Goal: Task Accomplishment & Management: Complete application form

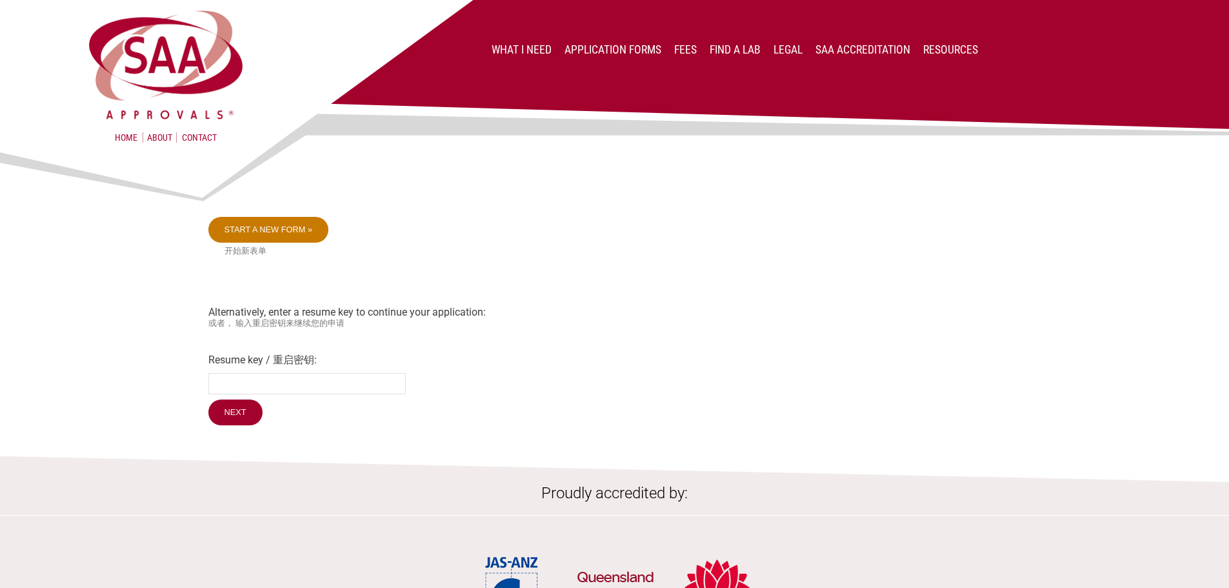
click at [257, 234] on link "Start a new form »" at bounding box center [268, 230] width 121 height 26
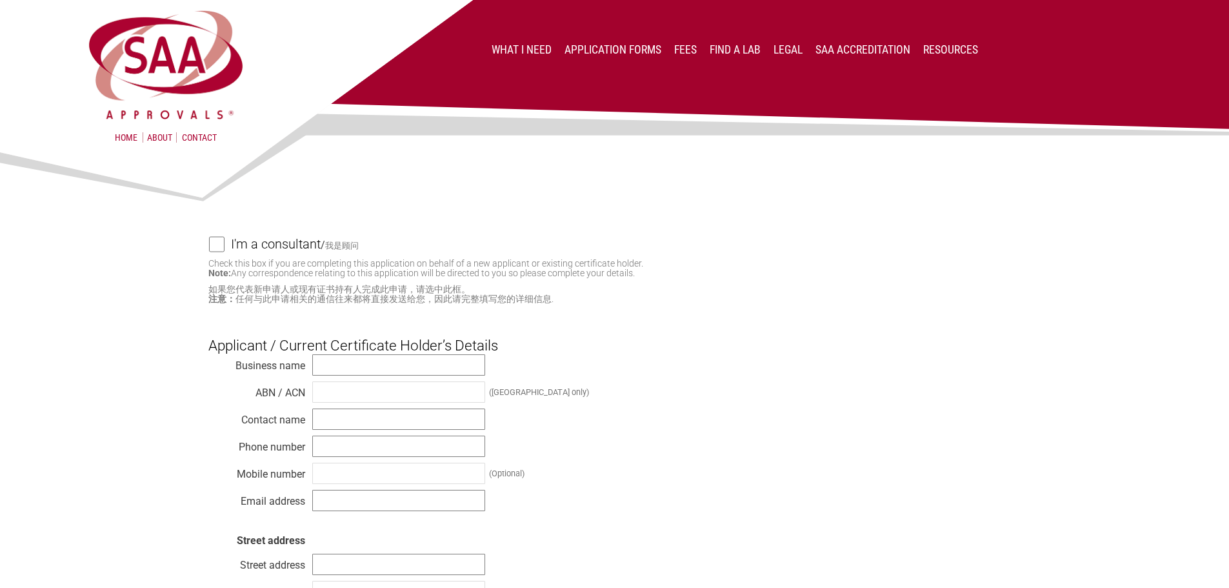
click at [217, 248] on input "I'm a consultant / 我是顾问" at bounding box center [216, 244] width 15 height 16
checkbox input "true"
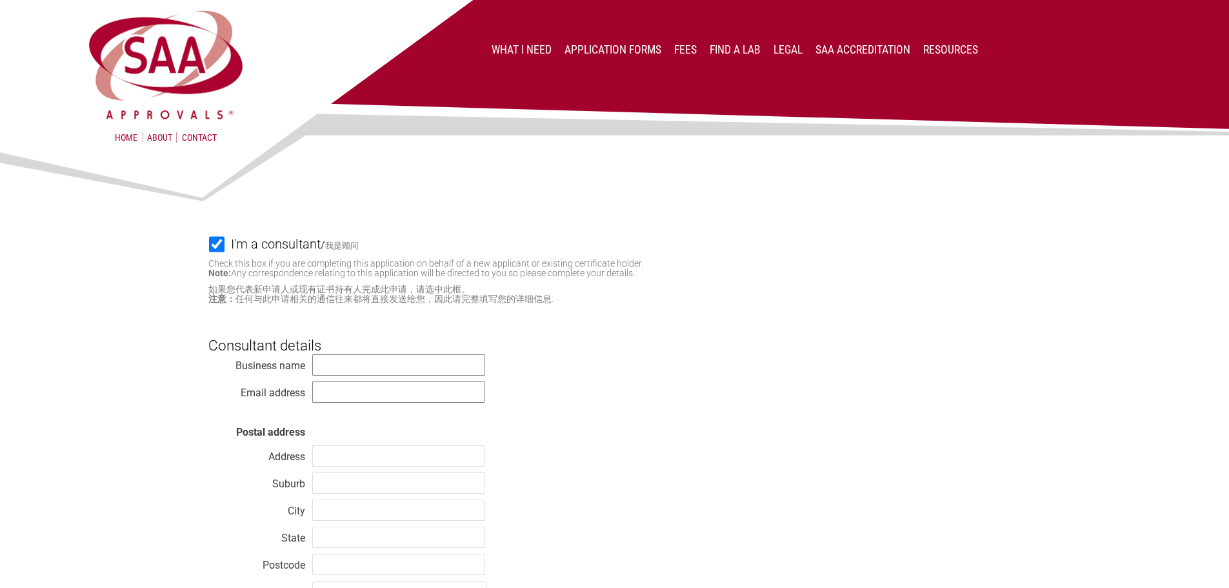
click at [342, 355] on div "Business name Email address Postal address Address Suburb City State Postcode C…" at bounding box center [614, 480] width 813 height 253
click at [339, 363] on input "text" at bounding box center [398, 364] width 173 height 21
type input "Vipac Engineers & Scientists Ltd"
type input "[PERSON_NAME][EMAIL_ADDRESS][DOMAIN_NAME]"
type input "[STREET_ADDRESS]"
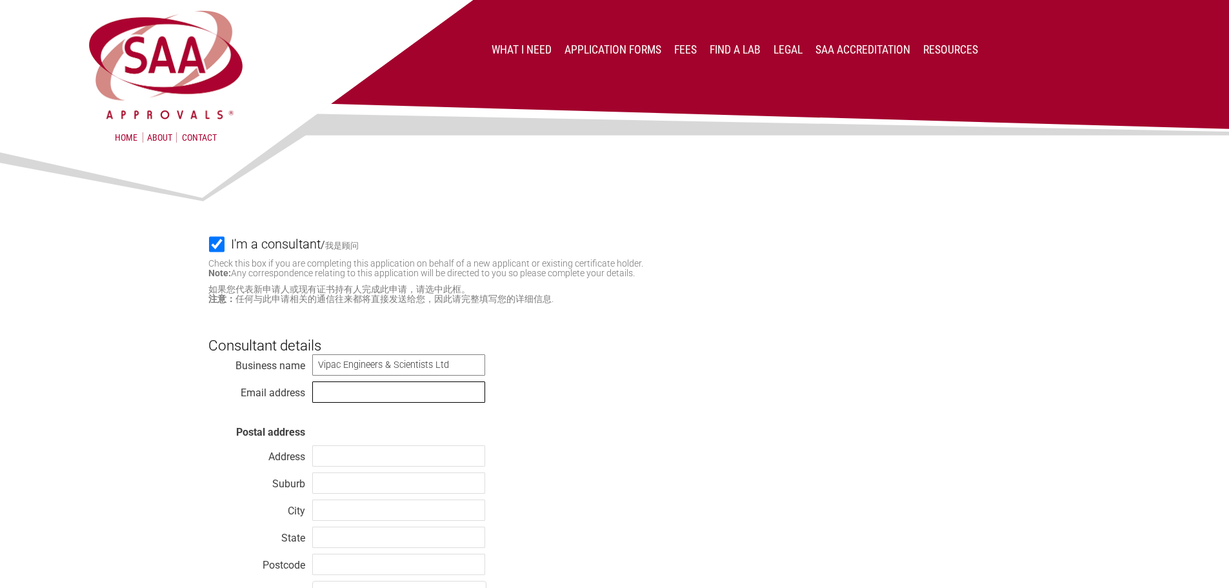
type input "[GEOGRAPHIC_DATA]"
type input "VIC"
type input "3207"
select select "[GEOGRAPHIC_DATA]"
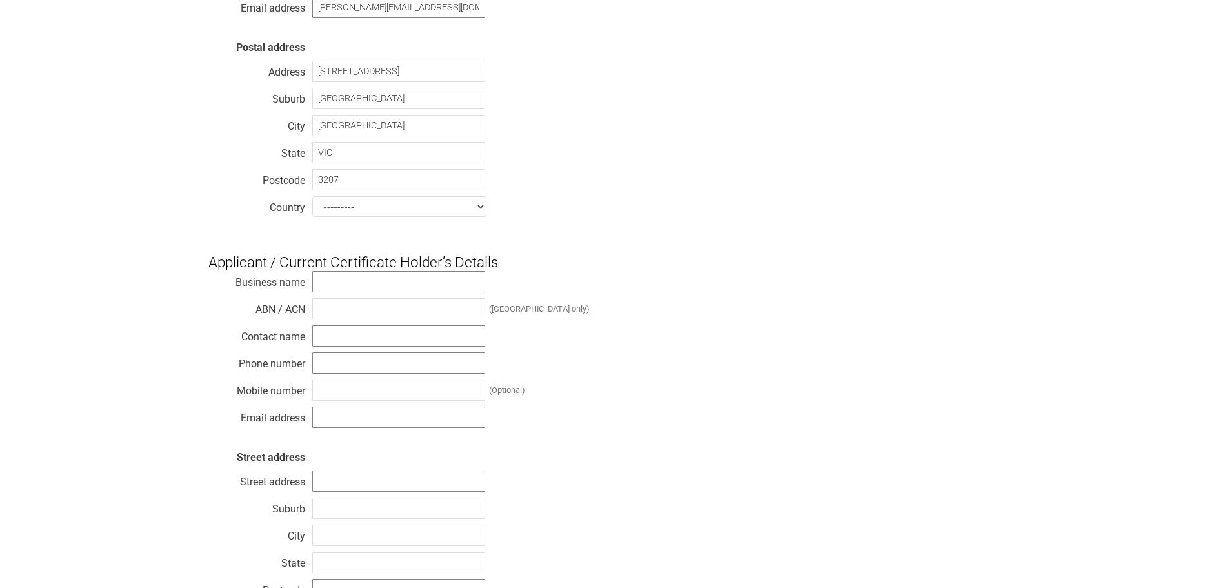
scroll to position [387, 0]
click at [346, 290] on input "text" at bounding box center [398, 278] width 173 height 21
click at [743, 279] on div "Business name ABN / ACN (Australia only) Contact name Phone number Mobile numbe…" at bounding box center [614, 448] width 813 height 361
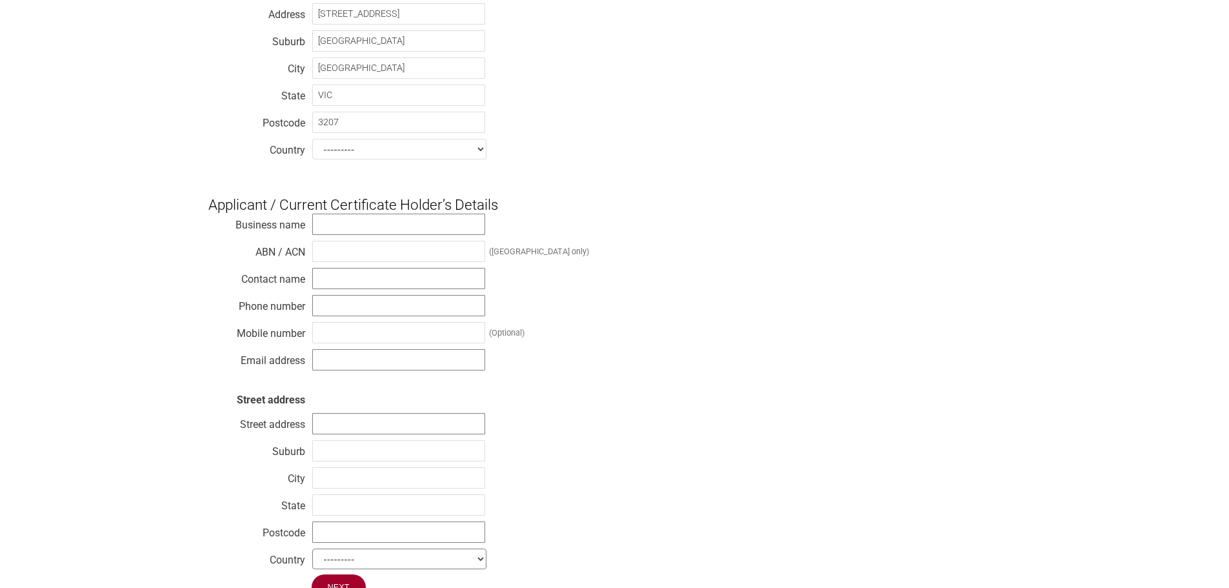
scroll to position [452, 0]
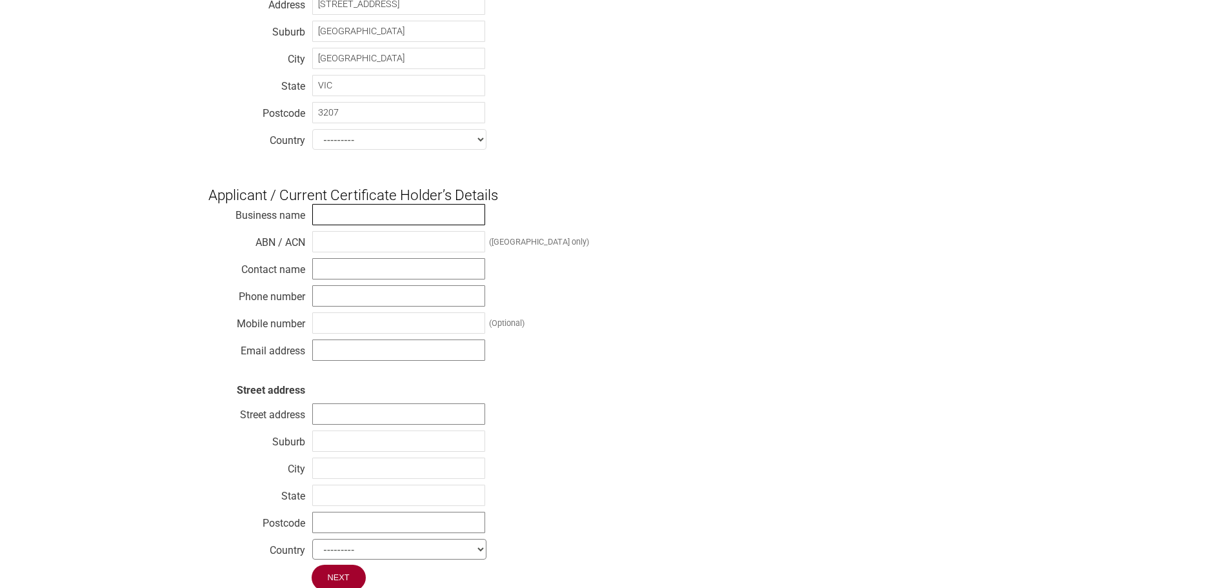
click at [337, 225] on input "text" at bounding box center [398, 214] width 173 height 21
paste input "Zip Heaters (Aust) Pty Ltd"
type input "Zip Heaters (Aust) Pty Ltd"
click at [336, 252] on input "text" at bounding box center [398, 241] width 173 height 21
paste input "46 000 578 727"
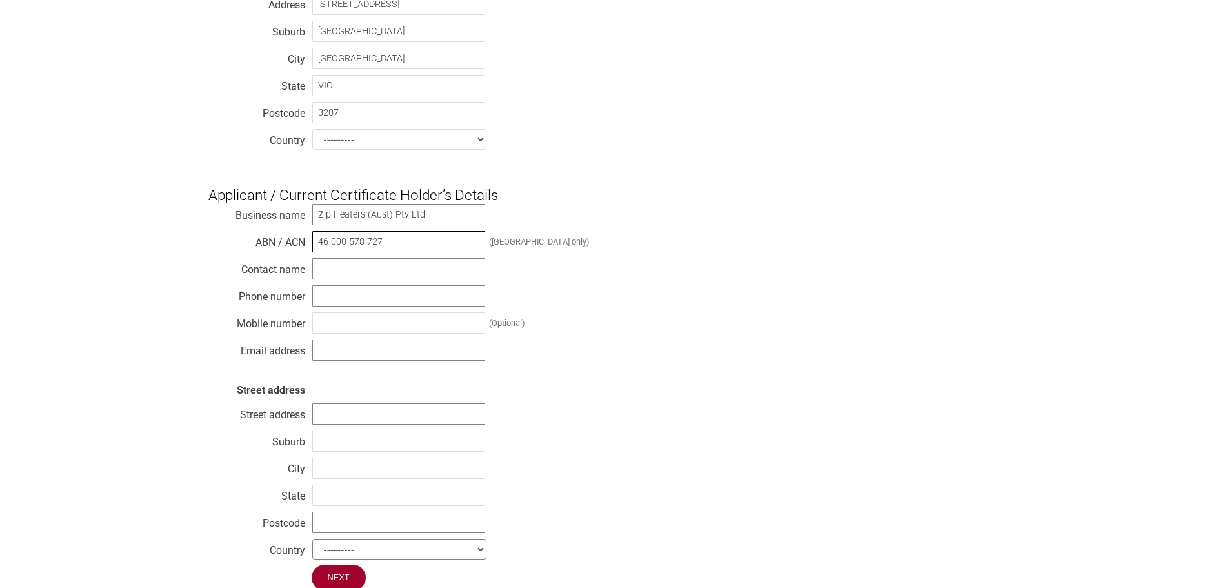
type input "46 000 578 727"
click at [594, 309] on div "Business name Zip Heaters (Aust) Pty Ltd ABN / ACN 46 000 578 727 (Australia on…" at bounding box center [614, 383] width 813 height 361
click at [332, 279] on input "text" at bounding box center [398, 268] width 173 height 21
paste input "Beng [PERSON_NAME]"
type input "Beng [PERSON_NAME]"
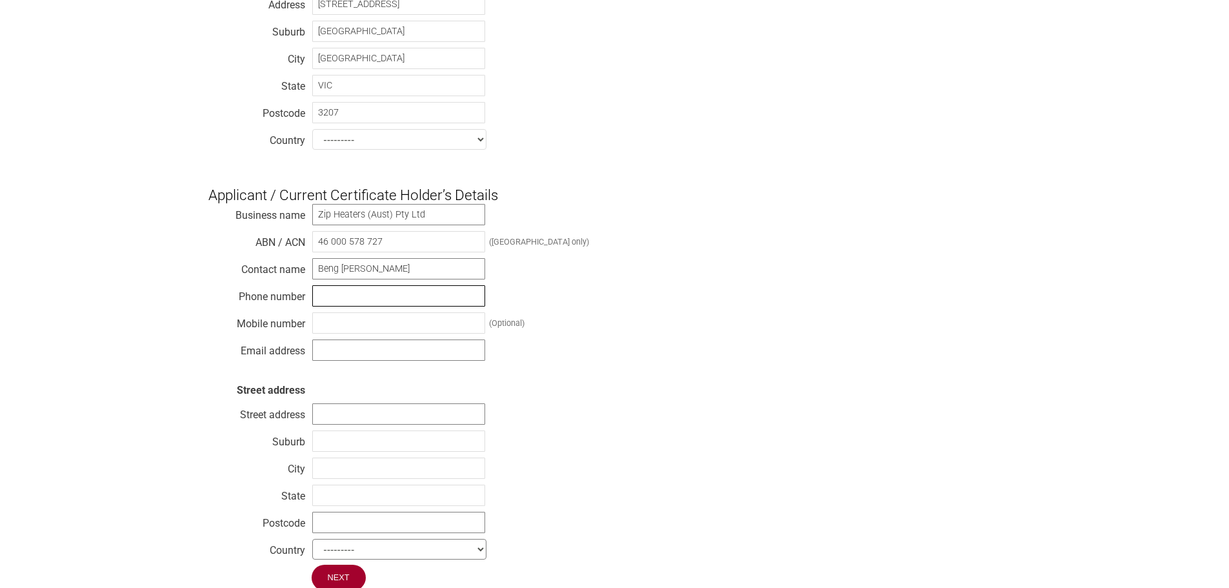
click at [347, 305] on input "text" at bounding box center [398, 295] width 173 height 21
paste input "[PHONE_NUMBER]"
type input "[PHONE_NUMBER]"
click at [346, 361] on input "text" at bounding box center [398, 349] width 173 height 21
paste input "[EMAIL_ADDRESS][DOMAIN_NAME]"
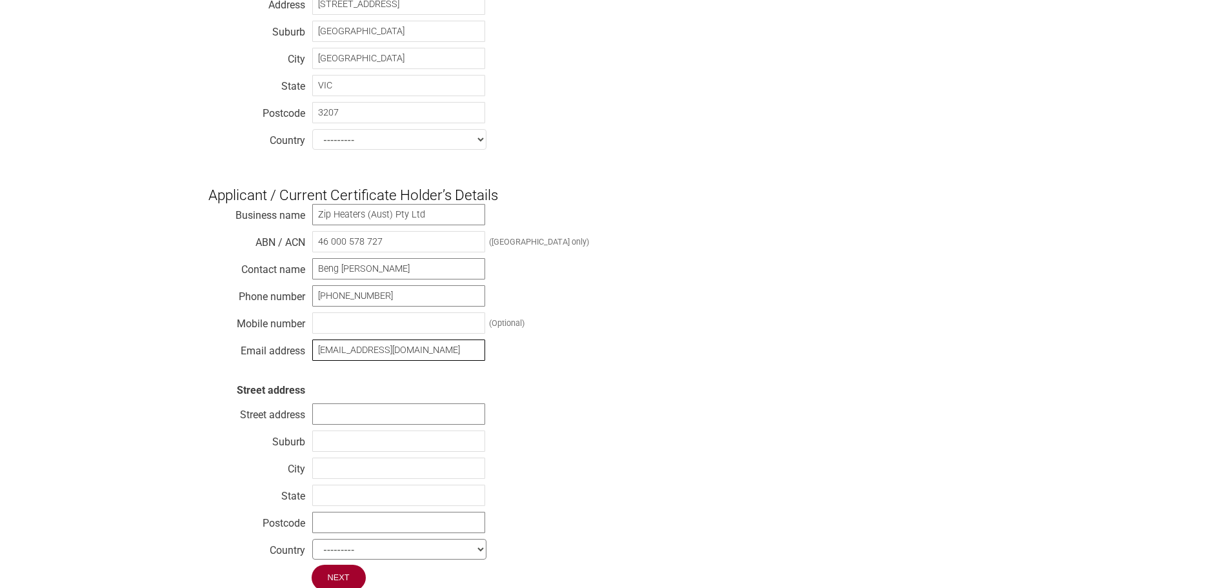
type input "[EMAIL_ADDRESS][DOMAIN_NAME]"
click at [634, 412] on div "Business name Zip Heaters (Aust) Pty Ltd ABN / ACN 46 000 578 727 (Australia on…" at bounding box center [614, 383] width 813 height 361
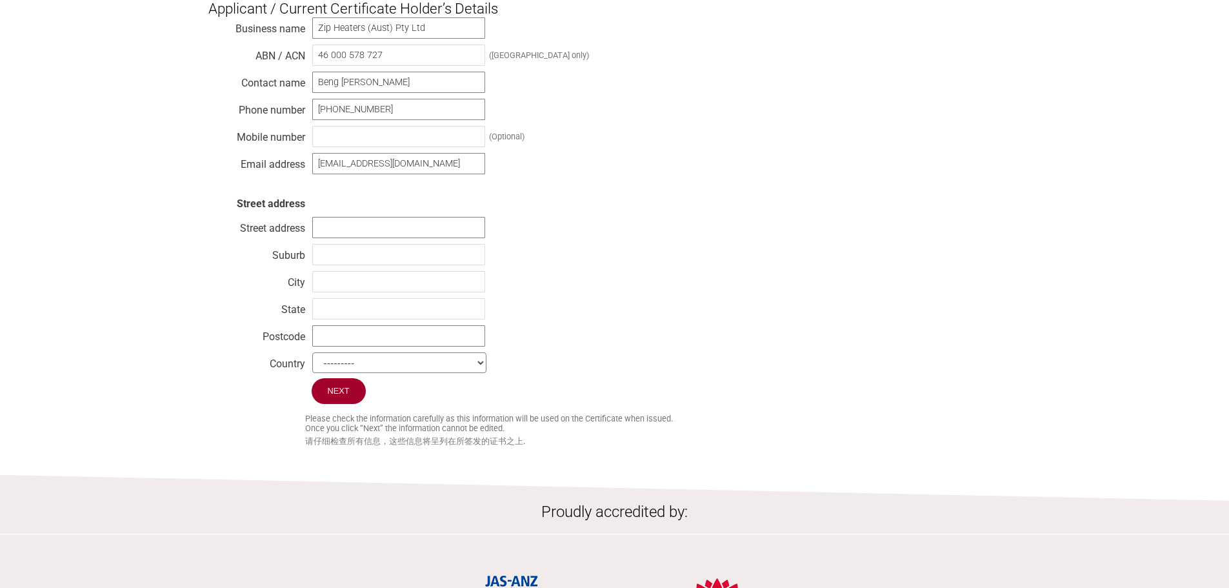
scroll to position [710, 0]
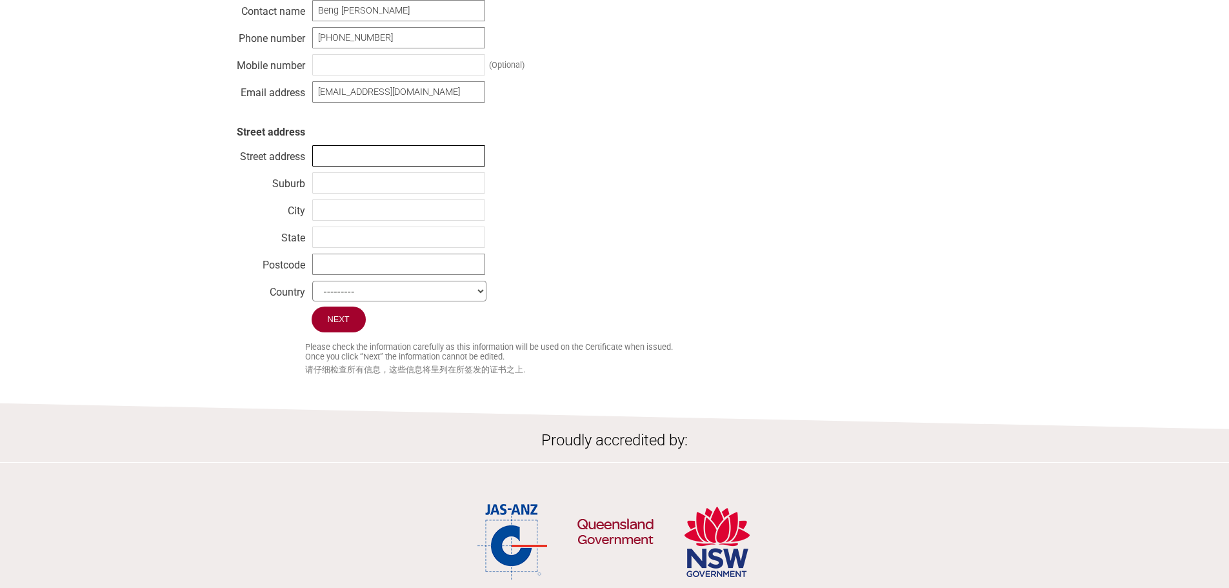
click at [337, 166] on input "text" at bounding box center [398, 155] width 173 height 21
paste input "[STREET_ADDRESS],"
type input "[STREET_ADDRESS],"
click at [358, 194] on input "text" at bounding box center [398, 182] width 173 height 21
paste input "[GEOGRAPHIC_DATA]"
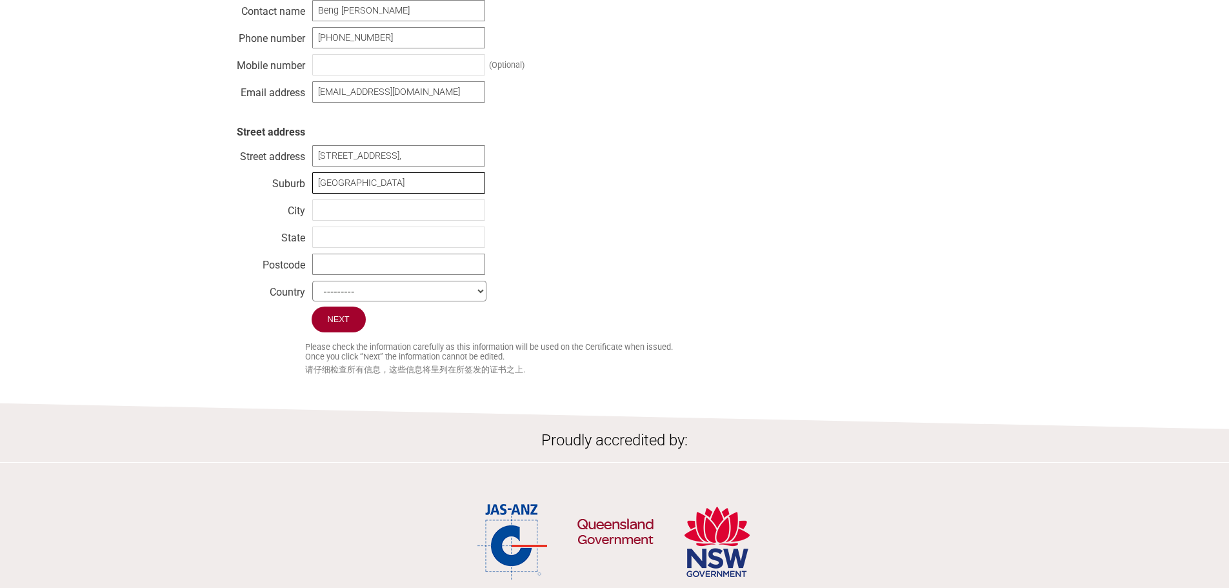
type input "[GEOGRAPHIC_DATA]"
click at [344, 243] on input "text" at bounding box center [398, 236] width 173 height 21
type input "[GEOGRAPHIC_DATA]"
click at [339, 275] on input "text" at bounding box center [398, 264] width 173 height 21
type input "2200"
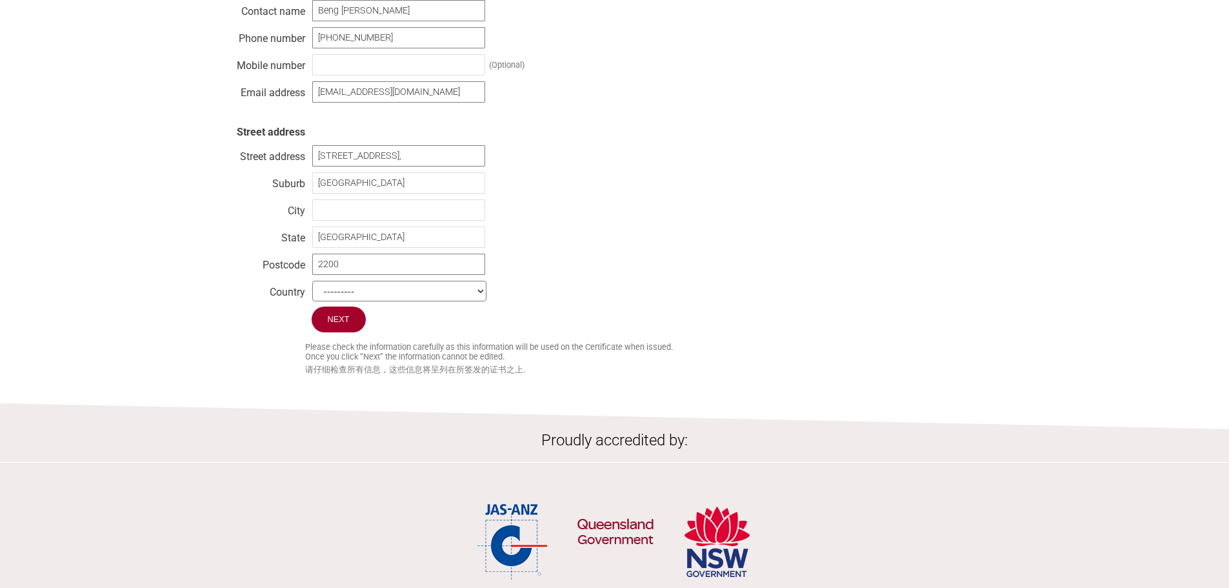
click at [374, 301] on select "--------- Afghanistan Albania Algeria American Samoa Andorra Angola Anguilla An…" at bounding box center [399, 291] width 174 height 21
select select "[GEOGRAPHIC_DATA]"
click at [312, 294] on select "--------- Afghanistan Albania Algeria American Samoa Andorra Angola Anguilla An…" at bounding box center [399, 291] width 174 height 21
click at [344, 333] on input "Next" at bounding box center [339, 319] width 55 height 27
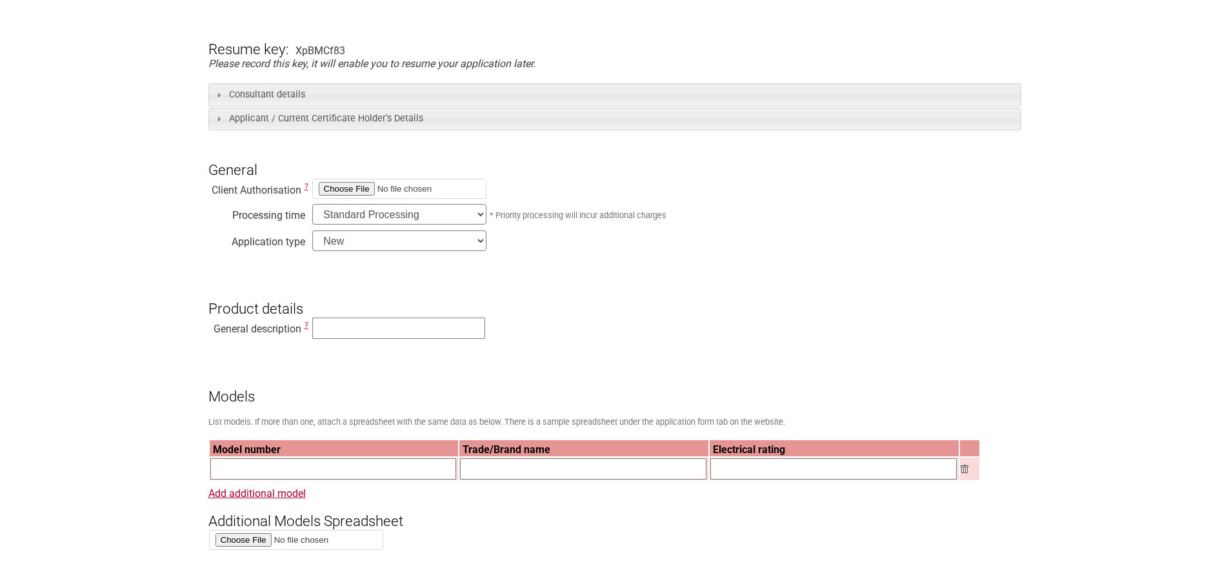
scroll to position [258, 0]
click at [344, 190] on input "file" at bounding box center [399, 188] width 174 height 20
type input "C:\fakepath\Authority letter SAA-202469-EA-signed.pdf"
click at [351, 331] on input "text" at bounding box center [398, 327] width 173 height 21
click at [339, 335] on input "text" at bounding box center [398, 327] width 173 height 21
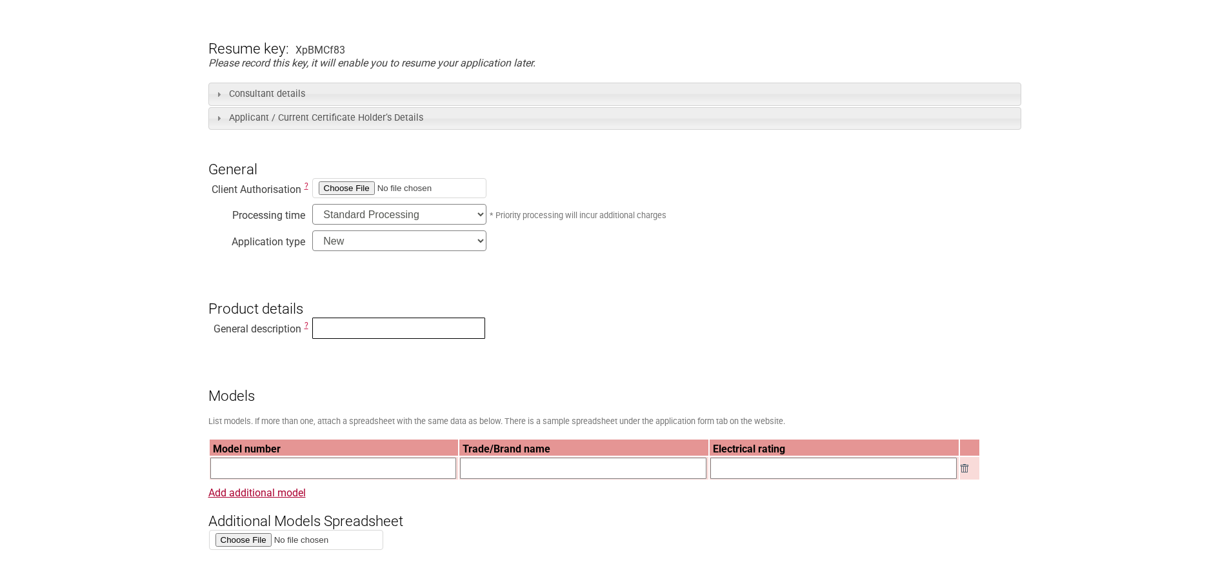
paste input "Water Boilers"
type input "Water Boilers"
click at [630, 313] on h3 "Product details" at bounding box center [614, 297] width 813 height 39
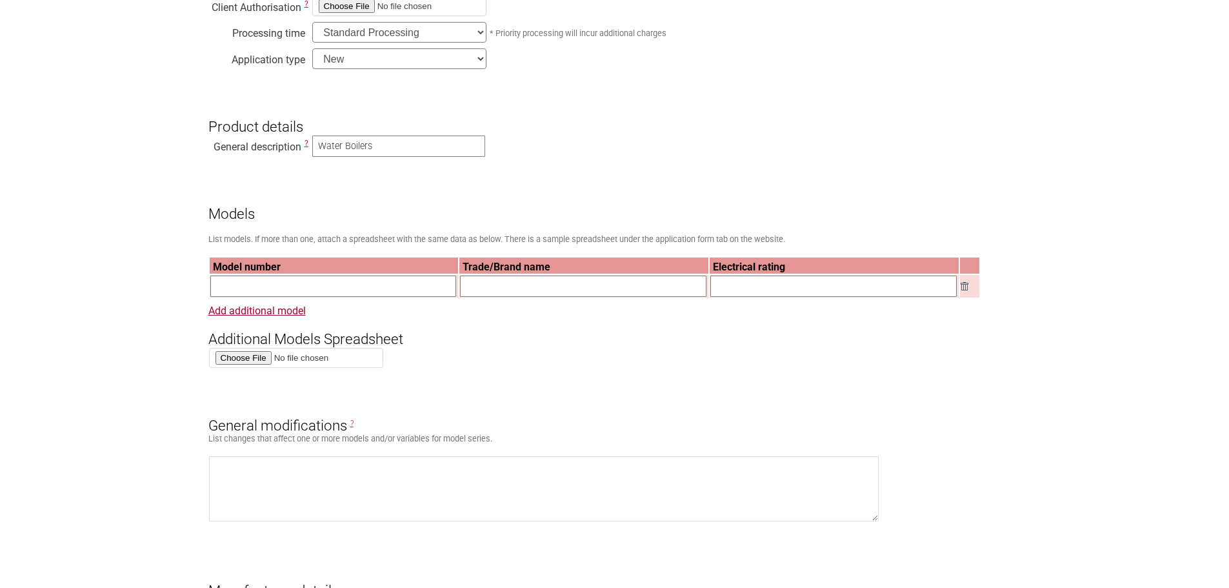
scroll to position [452, 0]
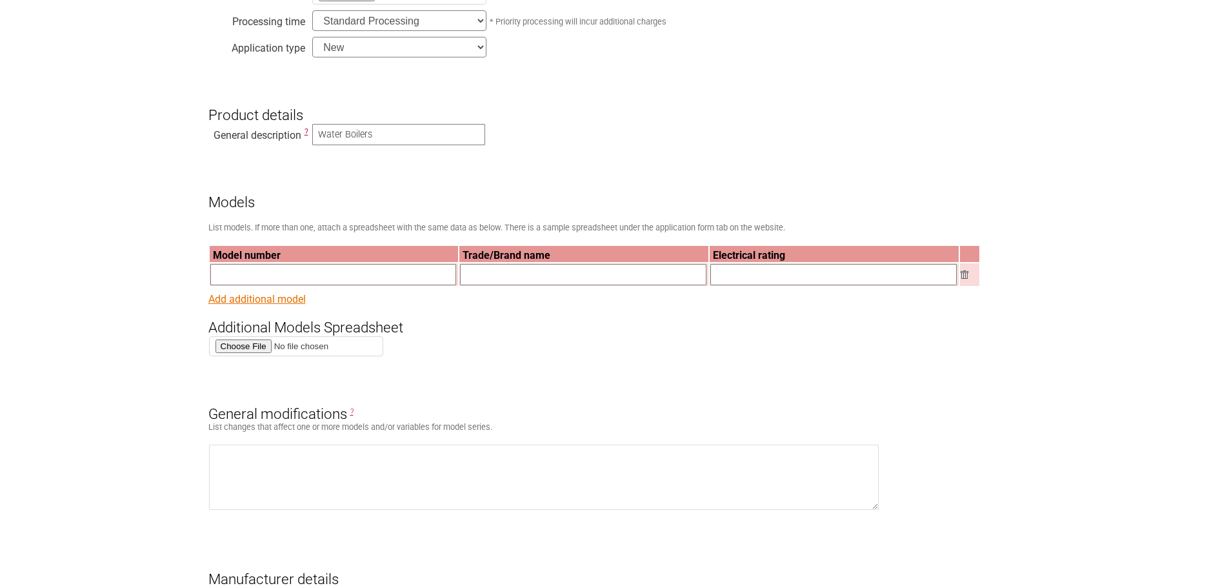
click at [265, 303] on link "Add additional model" at bounding box center [256, 299] width 97 height 12
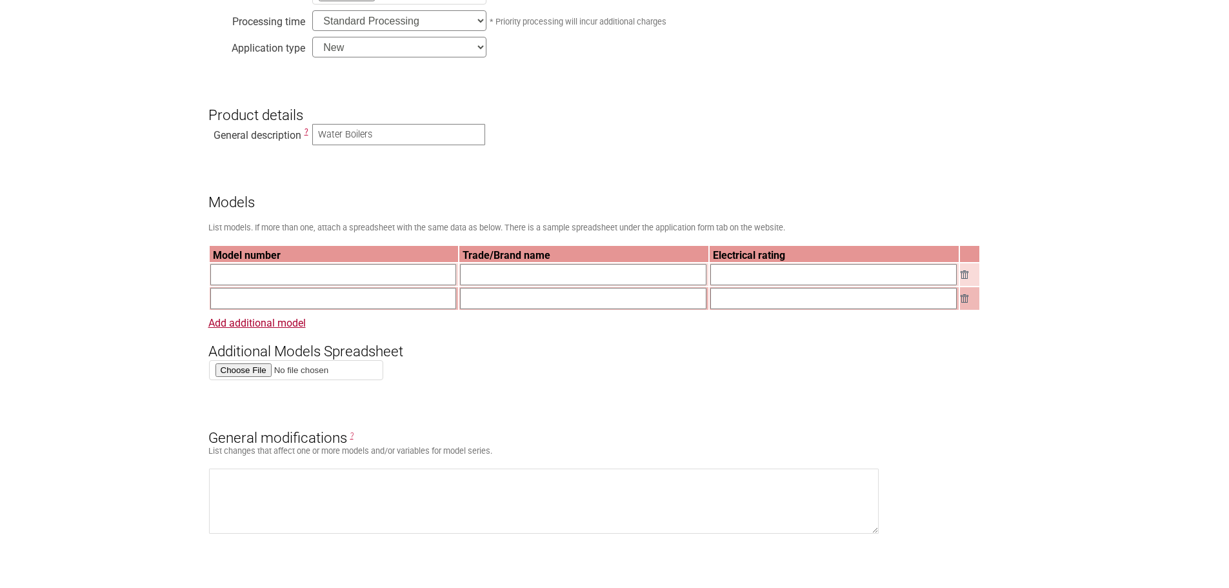
click at [248, 376] on input "file" at bounding box center [296, 370] width 174 height 20
type input "C:\fakepath\Zip_Water Boiler_Models.xlsx"
click at [314, 285] on input "text" at bounding box center [333, 274] width 246 height 21
paste input "EB16-007"
type input "EB16-007"
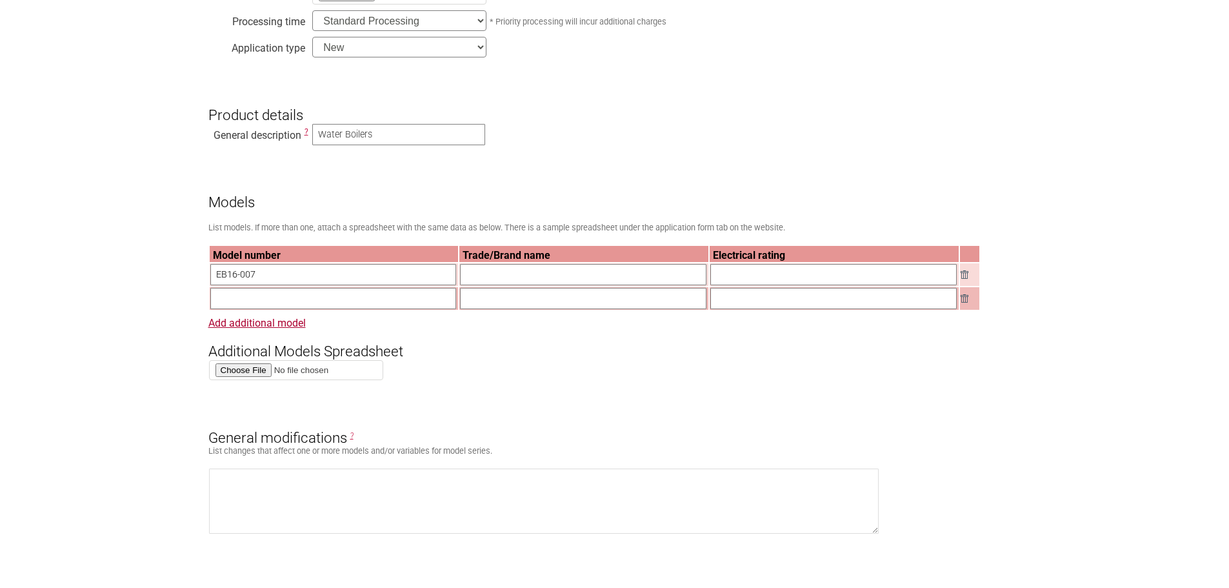
click at [501, 277] on input "text" at bounding box center [583, 274] width 246 height 21
type input "Zip"
click at [748, 279] on input "text" at bounding box center [833, 274] width 246 height 21
paste input "220-240V, 50Hz, 2200W, IP20"
type input "220-240V, 50Hz, 2200W, IP20"
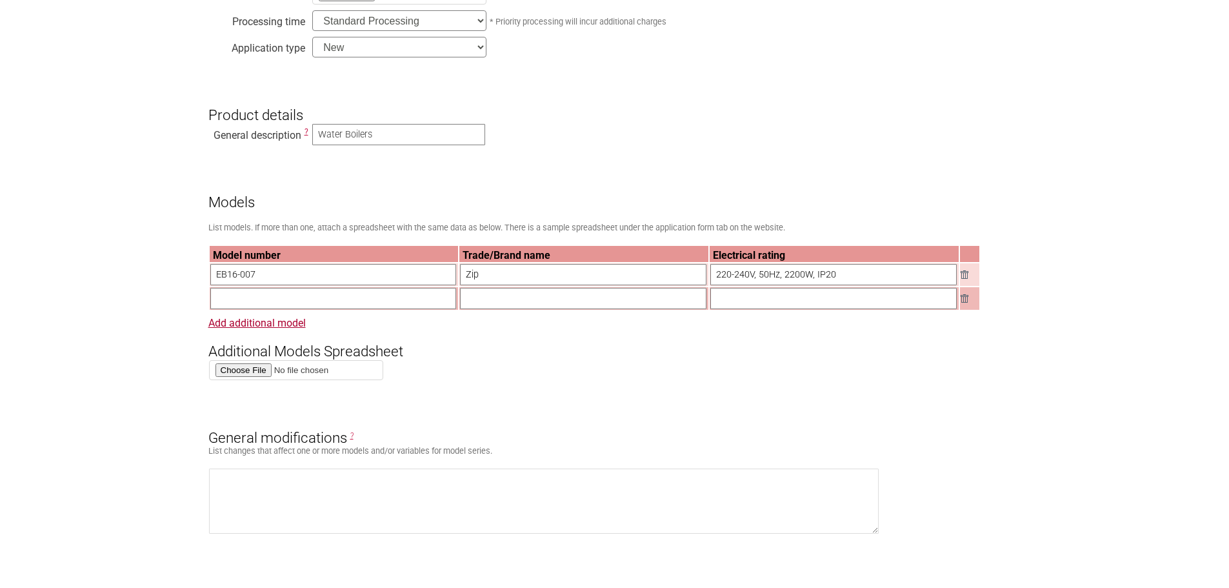
click at [966, 303] on img at bounding box center [965, 298] width 8 height 8
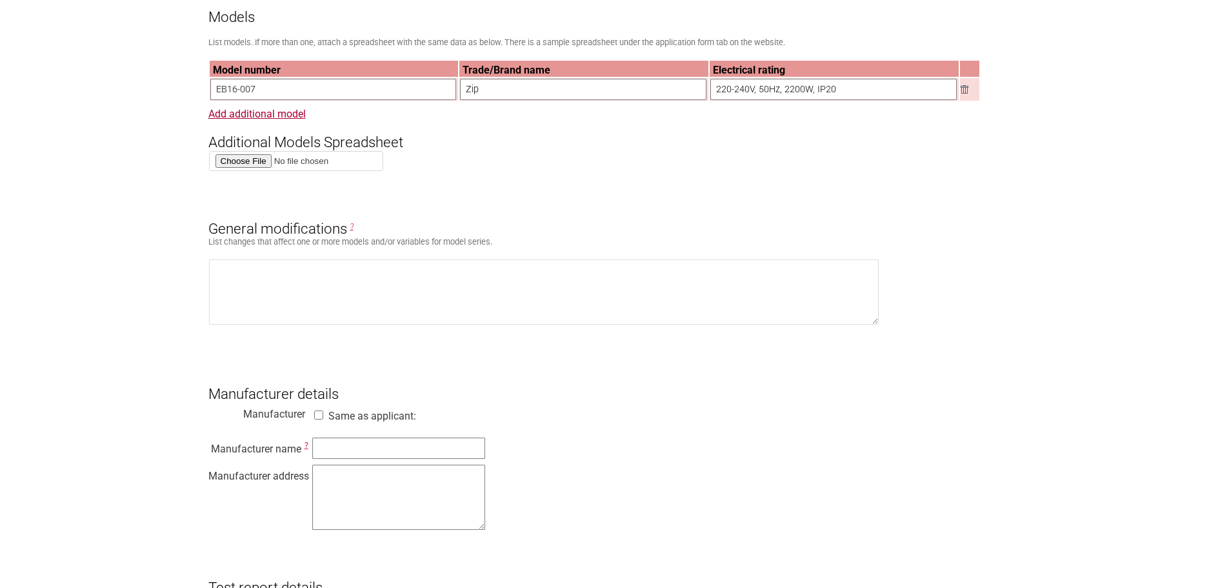
scroll to position [645, 0]
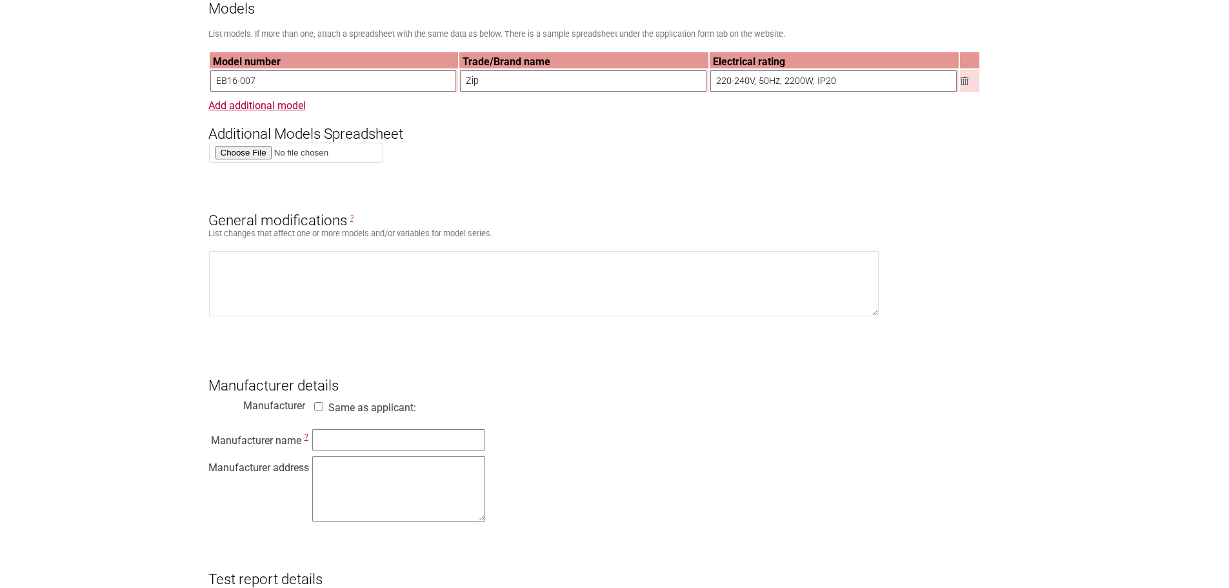
click at [750, 428] on form "Resume key: XpBMCf83 Please record this key, it will enable you to resume your …" at bounding box center [614, 569] width 813 height 1895
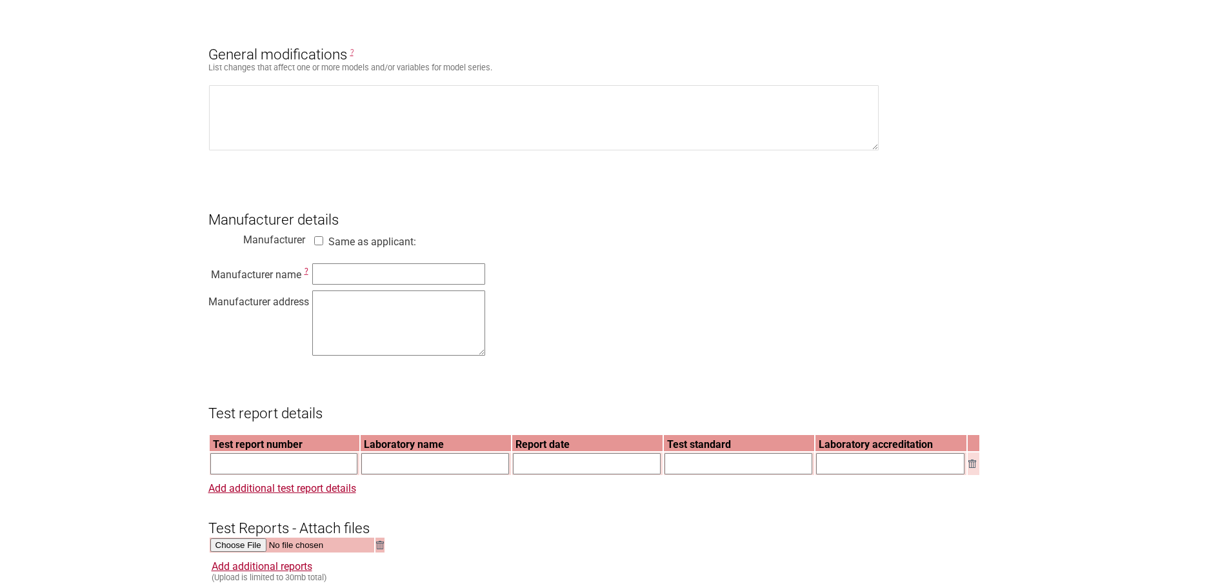
scroll to position [839, 0]
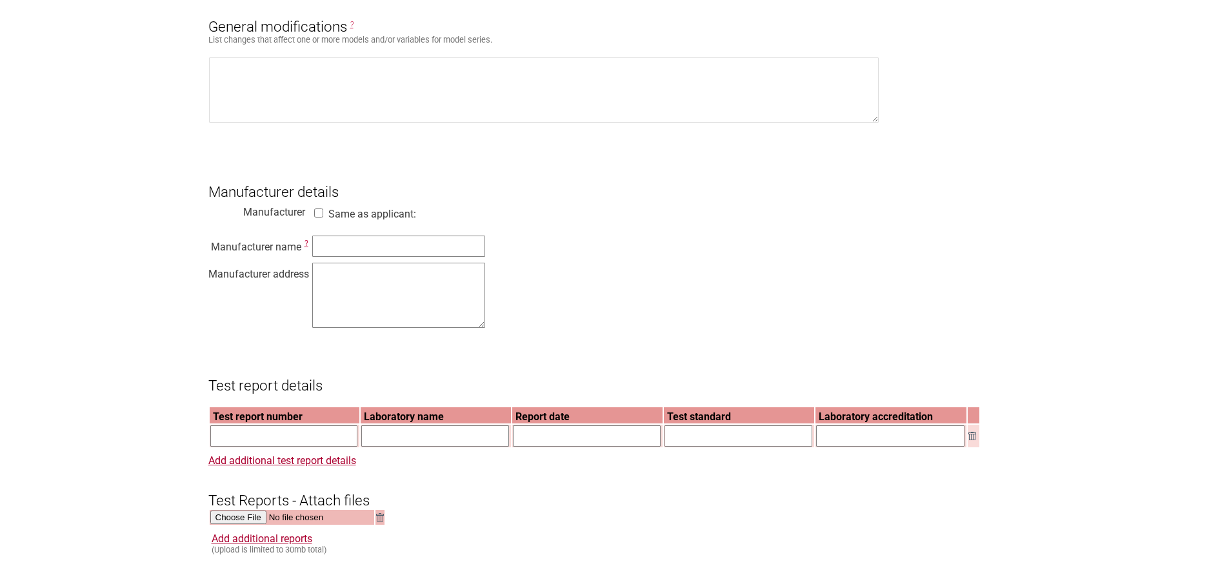
click at [319, 217] on input "Same as applicant:" at bounding box center [318, 212] width 13 height 9
checkbox input "true"
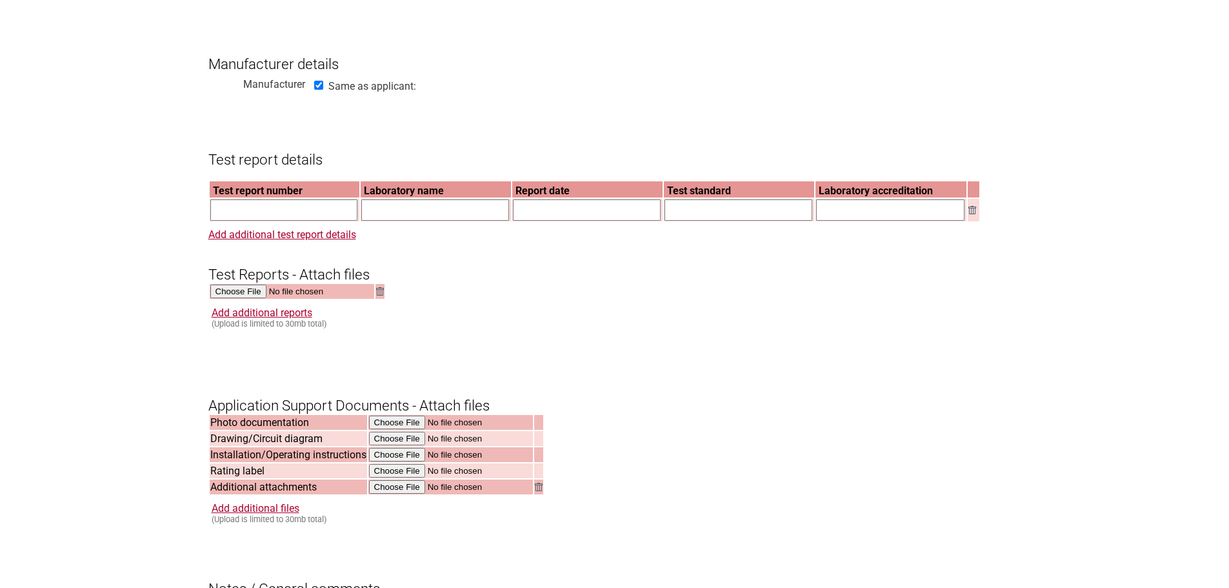
scroll to position [968, 0]
click at [246, 219] on input "text" at bounding box center [284, 208] width 148 height 21
paste input "30E-25-0372-TRP-119280-0"
type input "30E-25-0372-TRP-119280-0"
click at [389, 219] on input "text" at bounding box center [435, 208] width 148 height 21
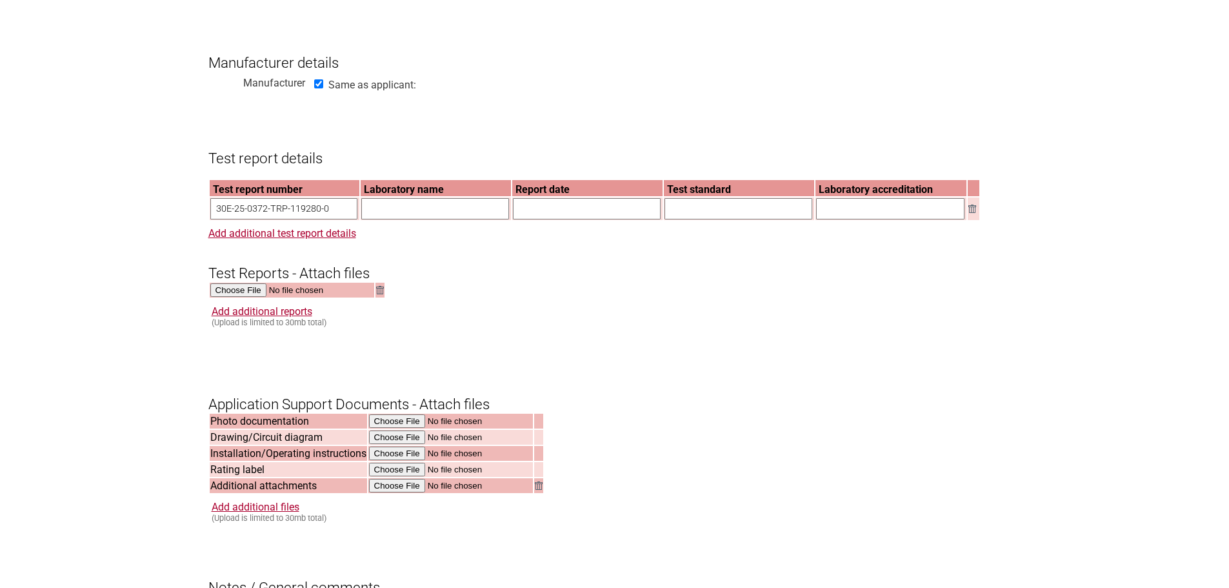
type input "Vipac Engineers & Scientists Ltd"
click at [539, 219] on input "text" at bounding box center [587, 208] width 148 height 21
type input "[DATE]"
click at [730, 219] on input "text" at bounding box center [739, 208] width 148 height 21
click at [675, 217] on input "text" at bounding box center [739, 208] width 148 height 21
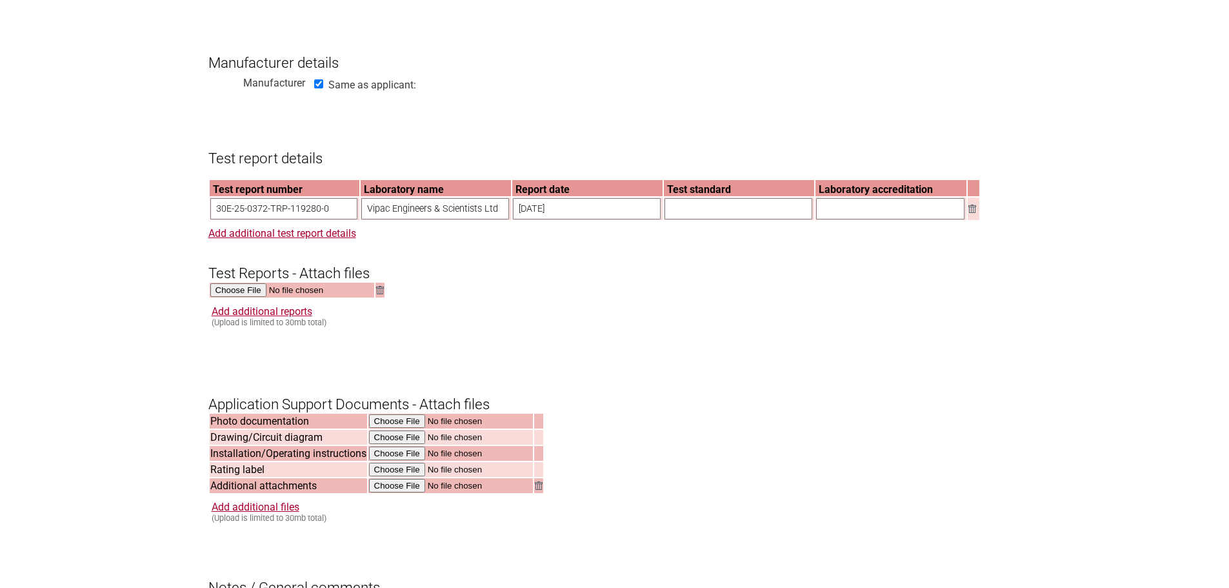
paste input "AS/NZS 60335.2.15:2019"
click at [784, 219] on input "AS/NZS 60335.2.15:2019 &" at bounding box center [739, 208] width 148 height 21
paste input "AS/NZS 60335.1:2020 + A1:2021"
type input "AS/NZS 60335.2.15:2019 & AS/NZS 60335.1:2020 + A1:2021"
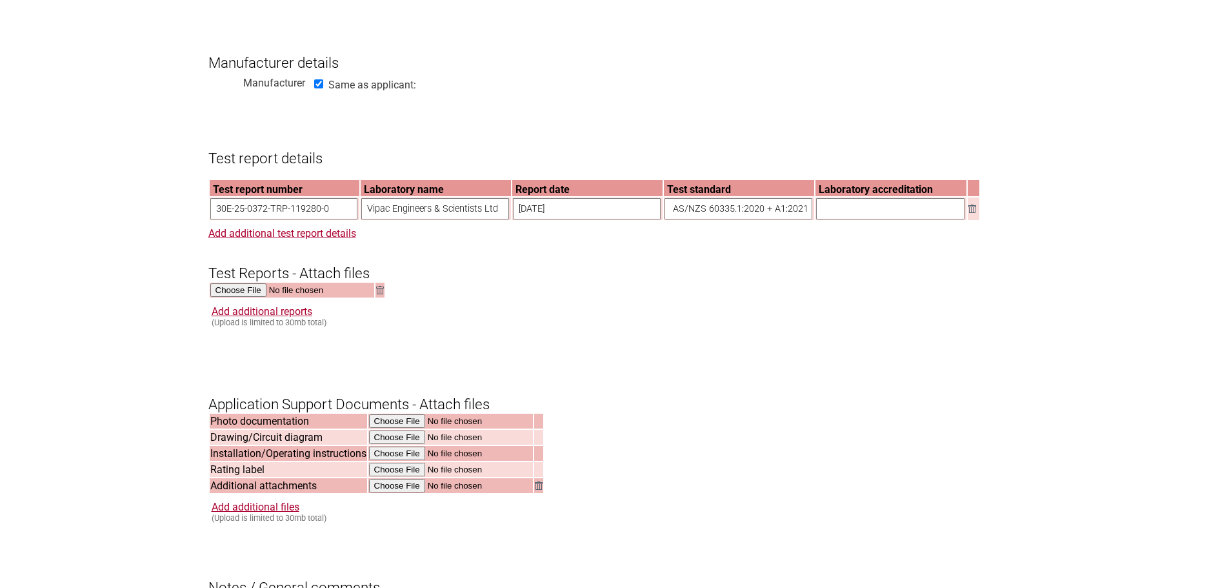
scroll to position [0, 0]
click at [842, 219] on input "text" at bounding box center [890, 208] width 148 height 21
type input "NATA"
click at [692, 310] on form "Resume key: XpBMCf83 Please record this key, it will enable you to resume your …" at bounding box center [614, 197] width 813 height 1797
click at [632, 357] on form "Resume key: XpBMCf83 Please record this key, it will enable you to resume your …" at bounding box center [614, 197] width 813 height 1797
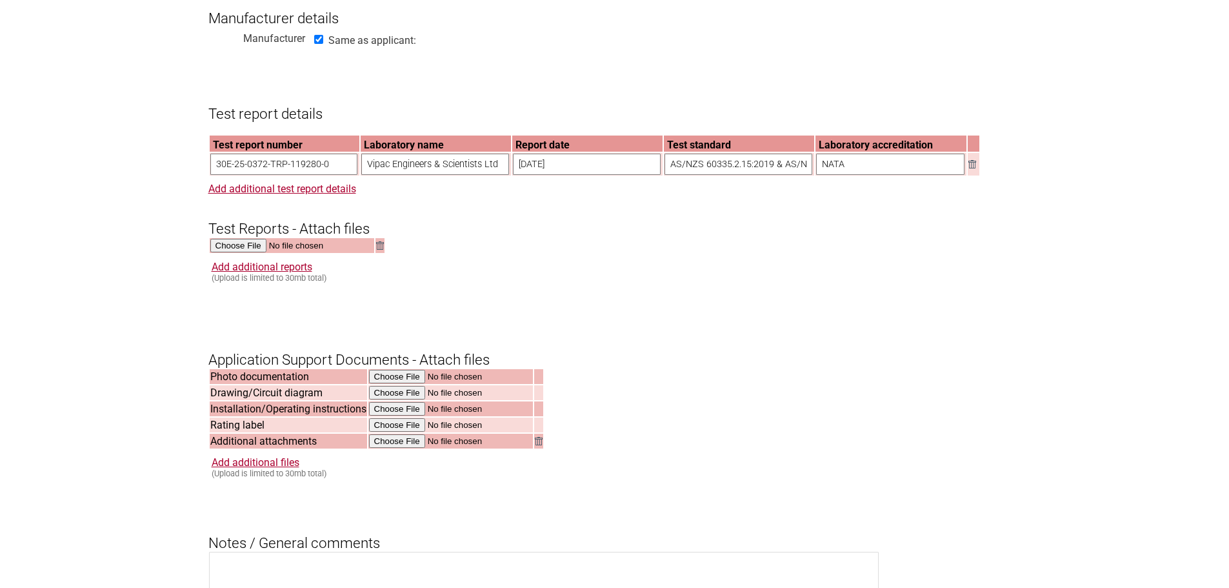
scroll to position [1032, 0]
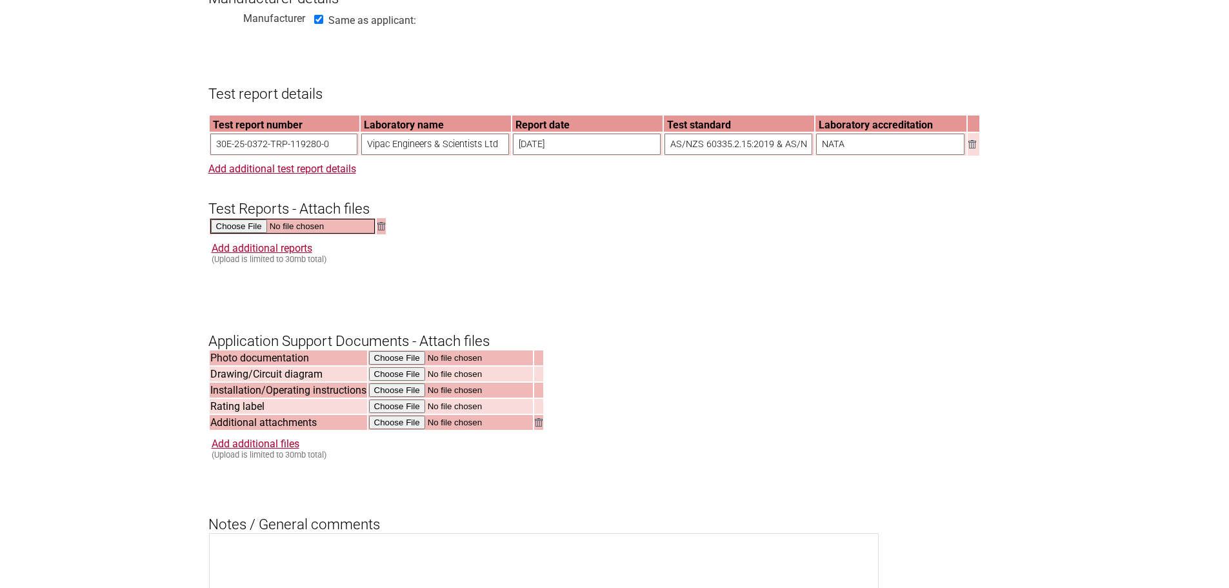
click at [240, 234] on input "file" at bounding box center [292, 226] width 165 height 15
type input "C:\fakepath\30E-25-0372-TRP-119280-0 - Electrical Safety Report.pdf"
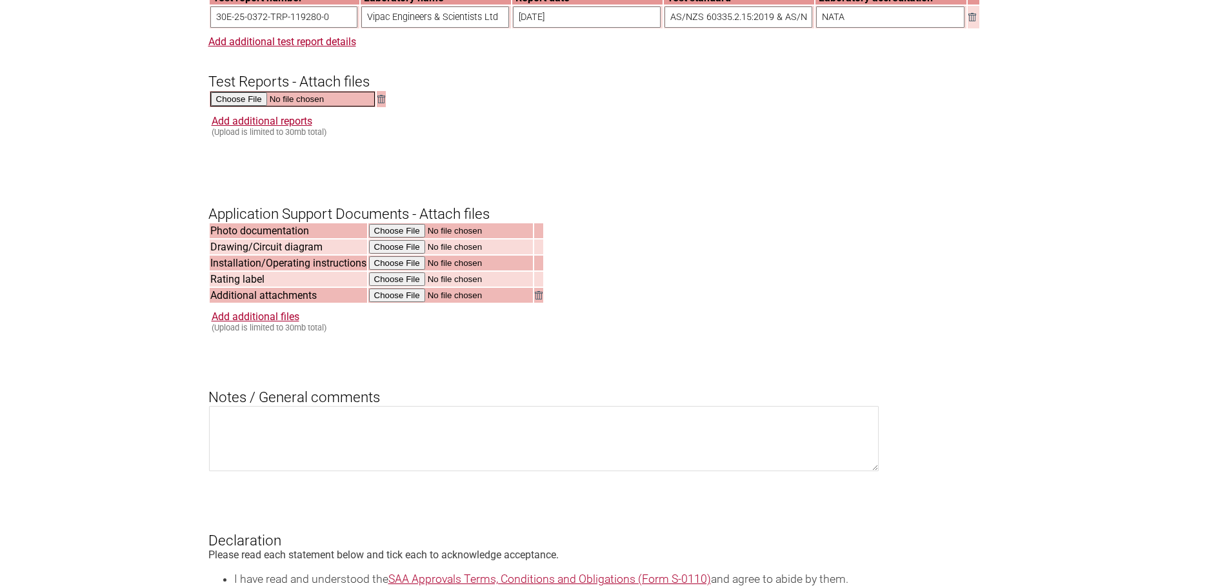
scroll to position [1161, 0]
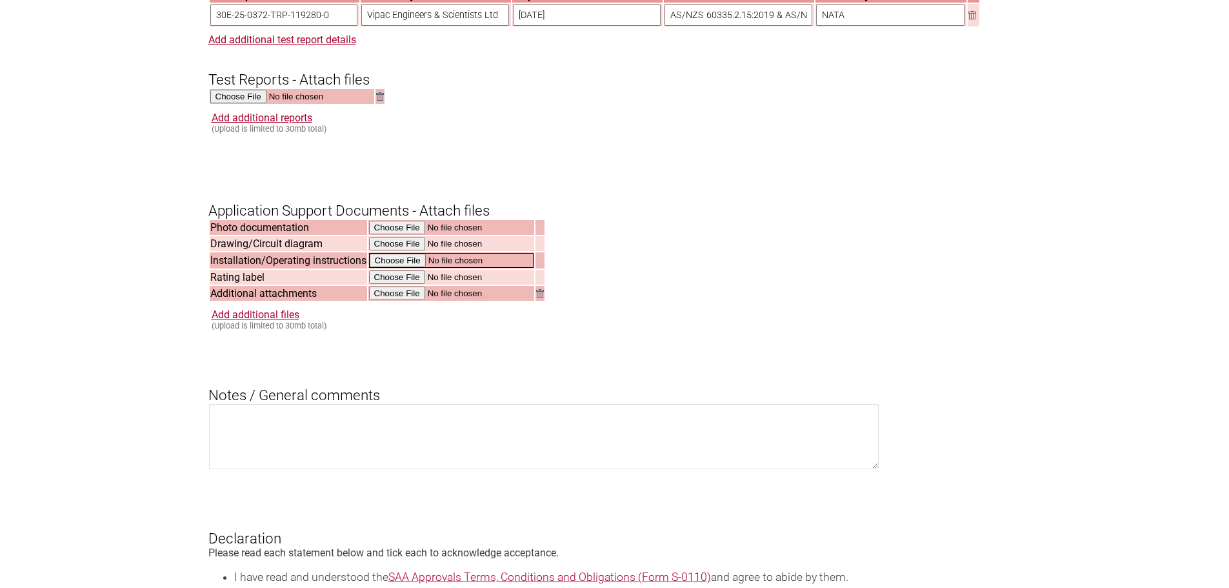
click at [394, 268] on input "file" at bounding box center [451, 260] width 165 height 15
type input "C:\fakepath\307042-Zip-Product-Manual.pdf"
click at [389, 300] on input "file" at bounding box center [451, 292] width 165 height 15
type input "C:\fakepath\TempotronicOpManual.pdf"
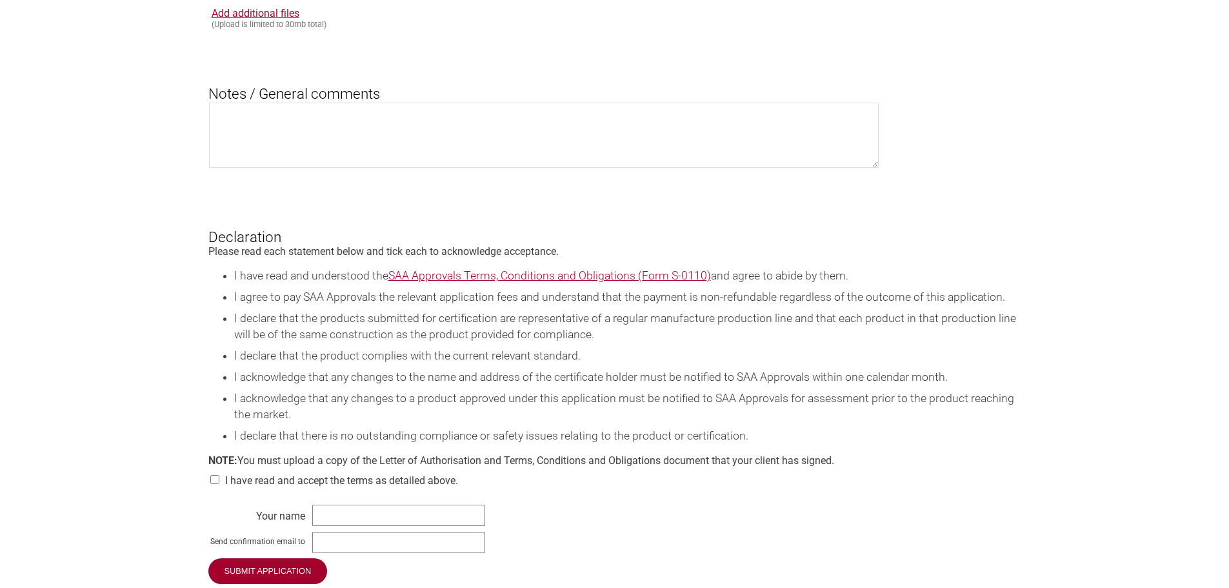
scroll to position [1484, 0]
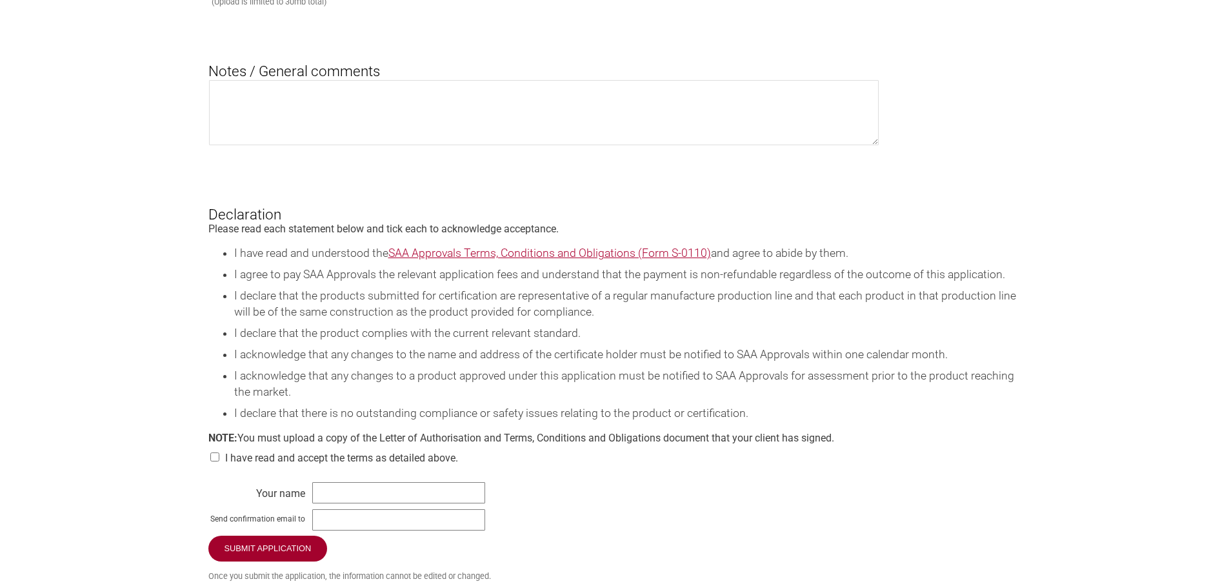
click at [210, 461] on input "checkbox" at bounding box center [214, 456] width 13 height 9
checkbox input "true"
click at [361, 503] on input "text" at bounding box center [398, 492] width 173 height 21
type input "[PERSON_NAME]"
type input "[PERSON_NAME][EMAIL_ADDRESS][DOMAIN_NAME]"
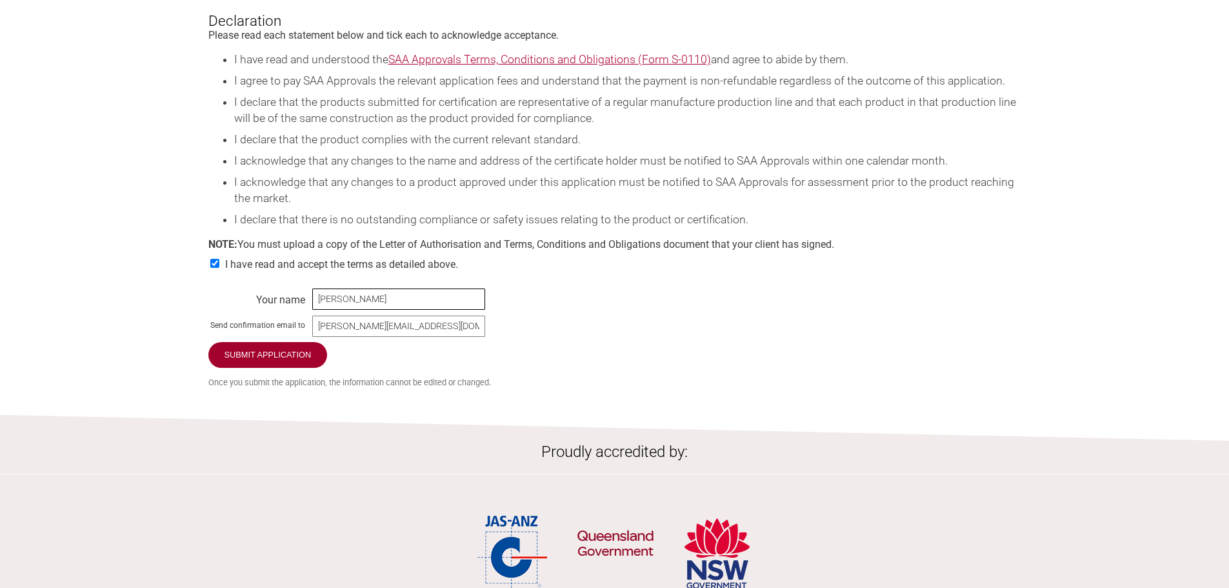
scroll to position [1742, 0]
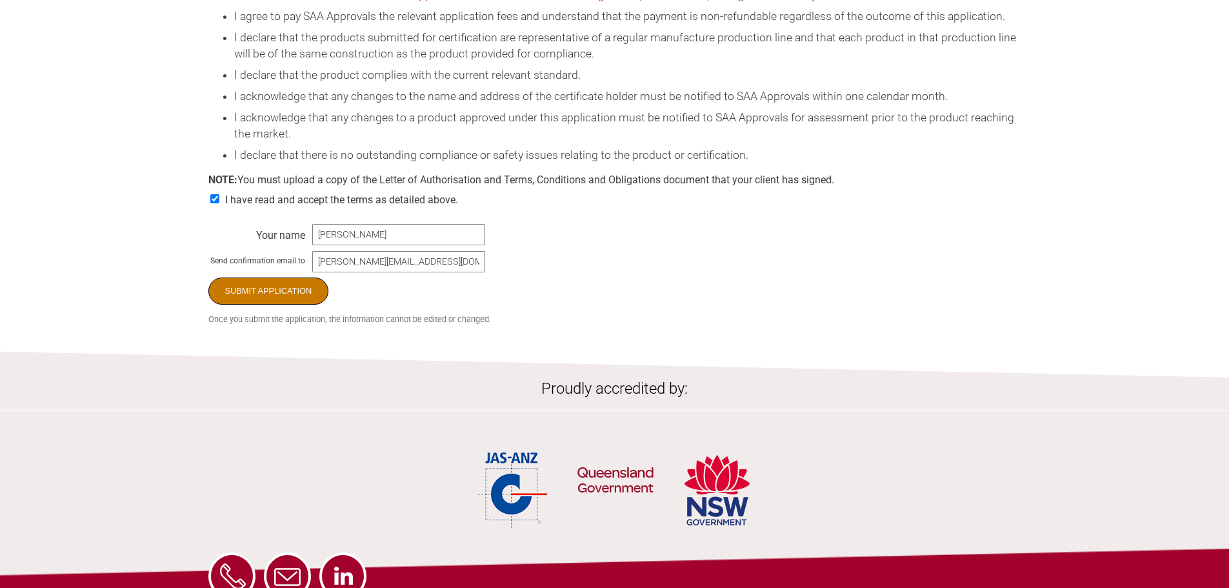
click at [269, 305] on input "Submit Application" at bounding box center [268, 290] width 121 height 27
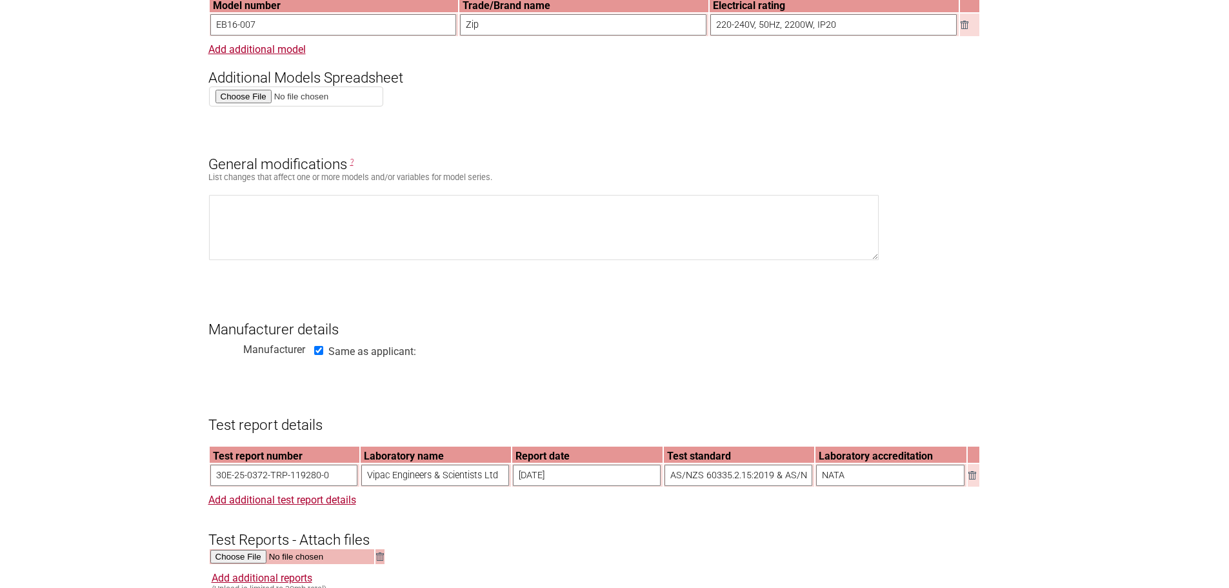
scroll to position [645, 0]
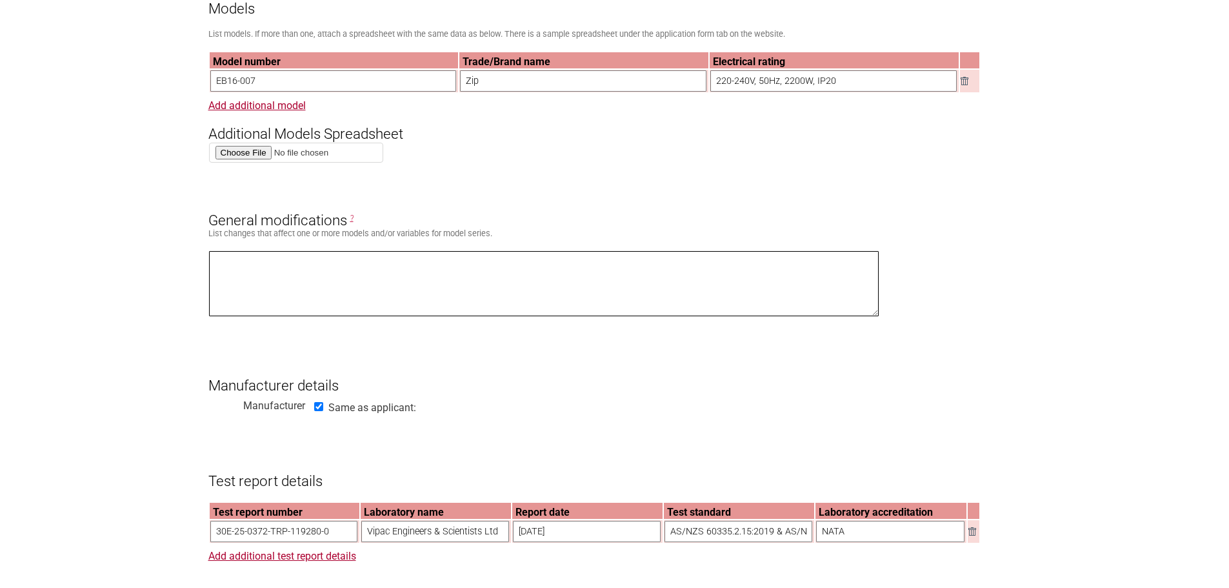
click at [293, 282] on textarea at bounding box center [544, 283] width 670 height 65
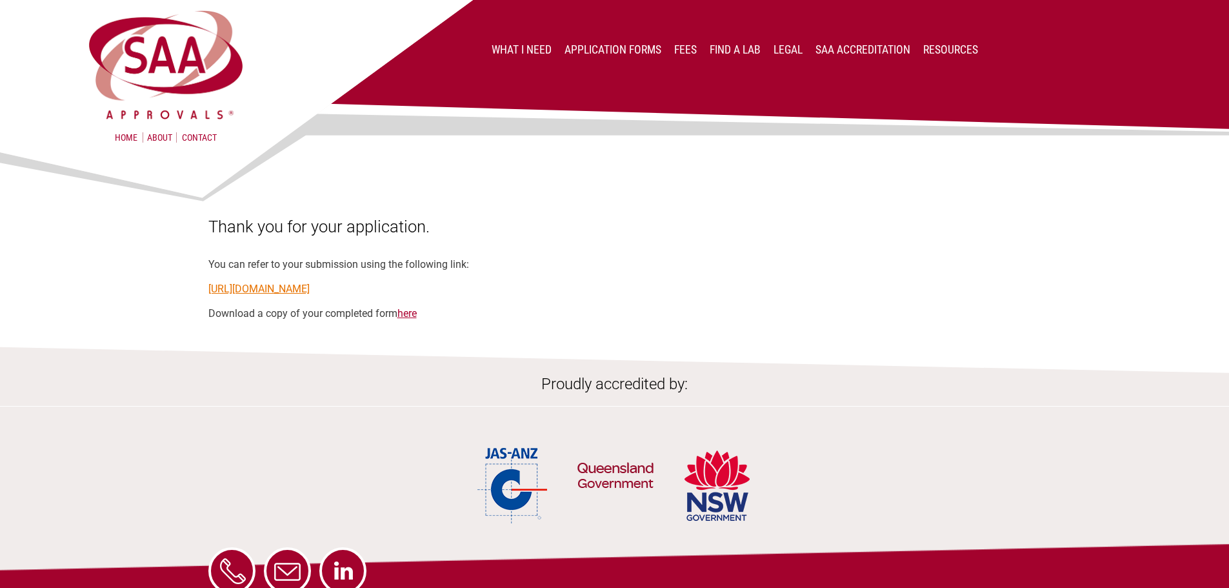
click at [298, 288] on link "https://applications.saaapprovals.com.au/application/?ro&key=XpBMCf83" at bounding box center [258, 289] width 101 height 12
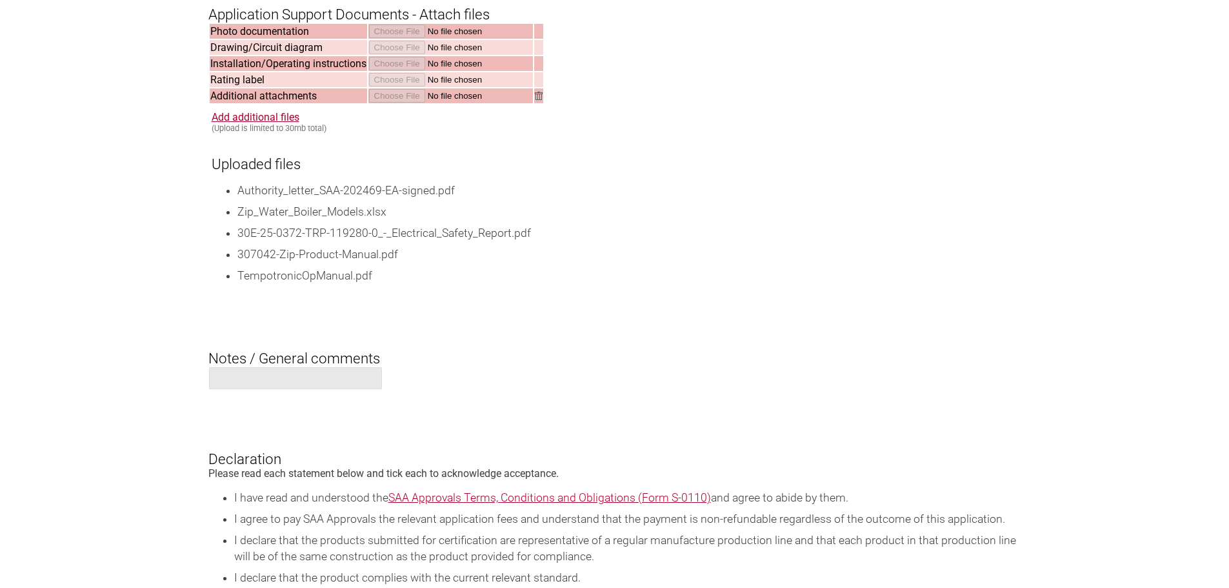
scroll to position [2064, 0]
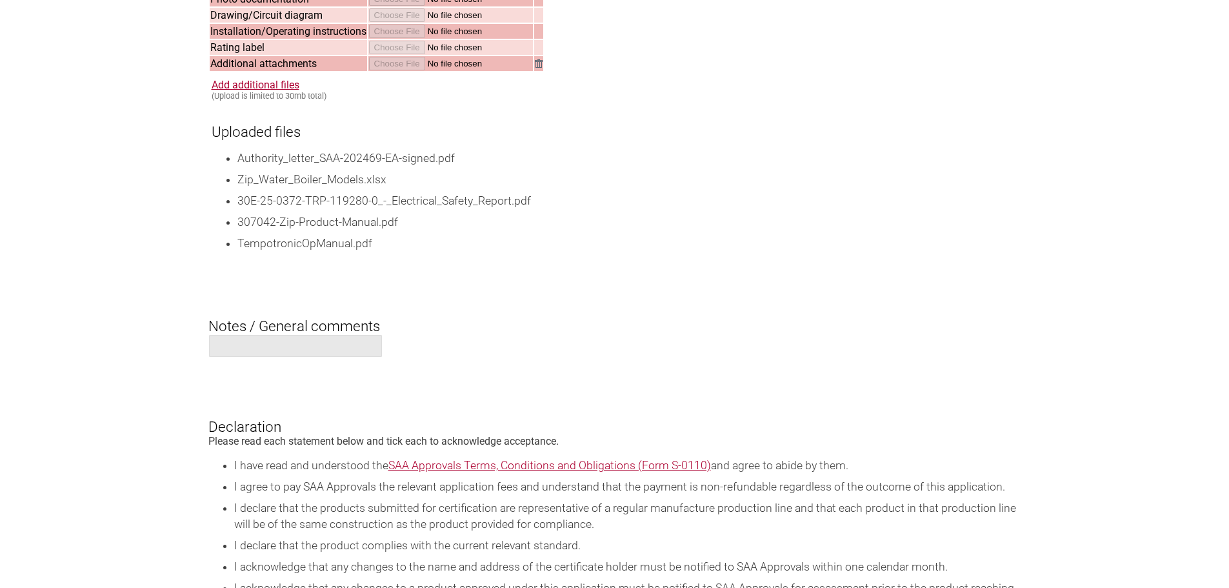
click at [295, 355] on span at bounding box center [295, 346] width 173 height 22
click at [261, 333] on h3 "Notes / General comments" at bounding box center [614, 315] width 813 height 39
click at [254, 342] on div at bounding box center [574, 348] width 732 height 28
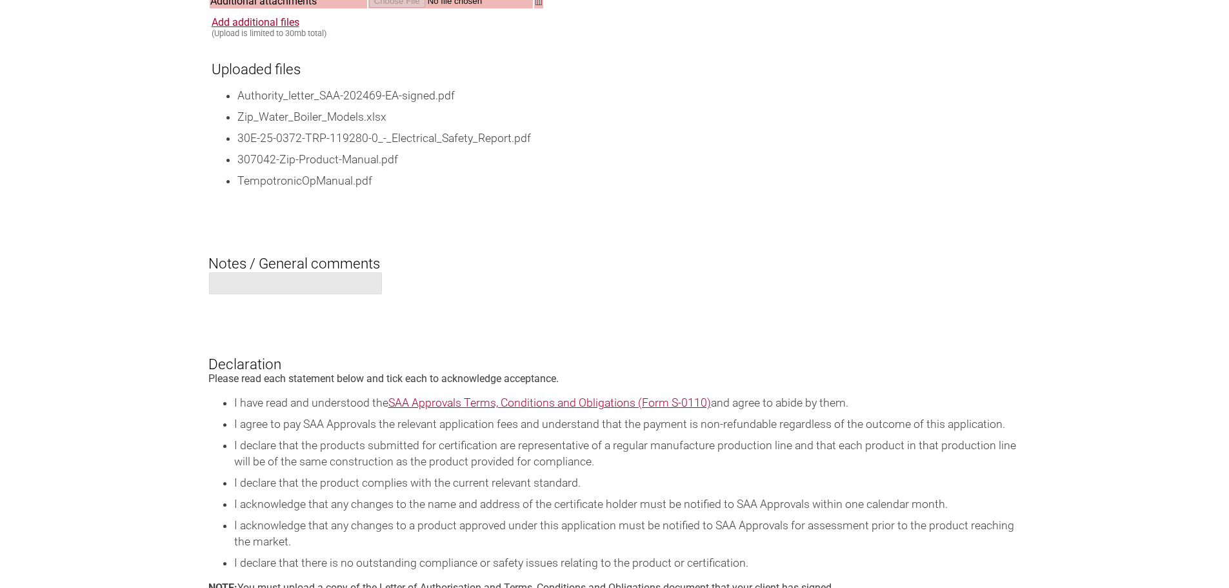
scroll to position [2128, 0]
click at [295, 288] on span at bounding box center [295, 283] width 173 height 22
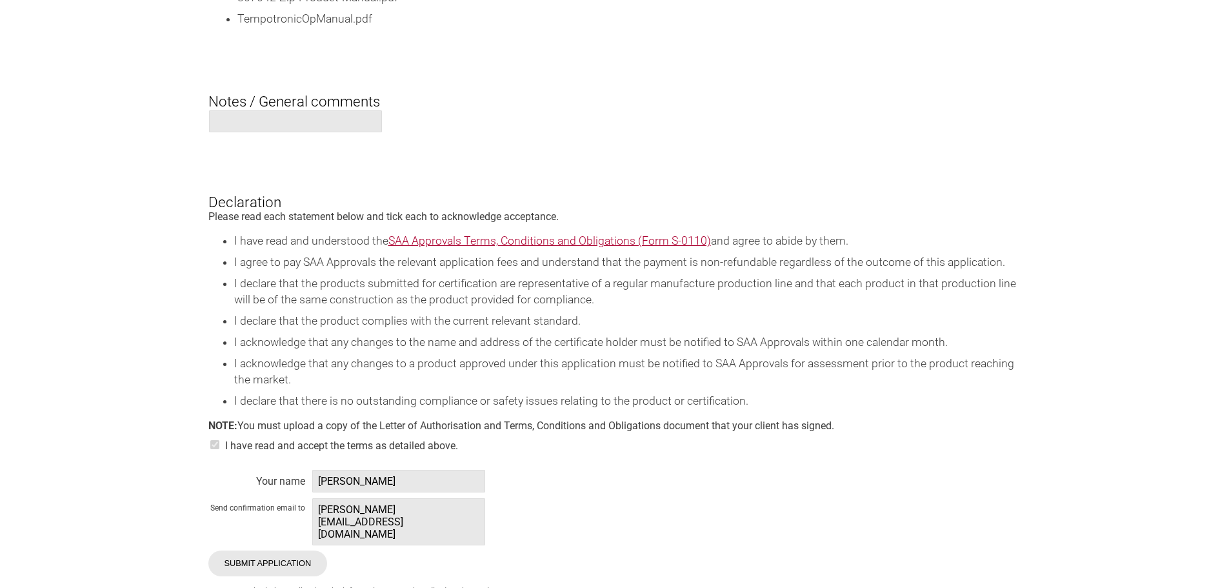
scroll to position [2321, 0]
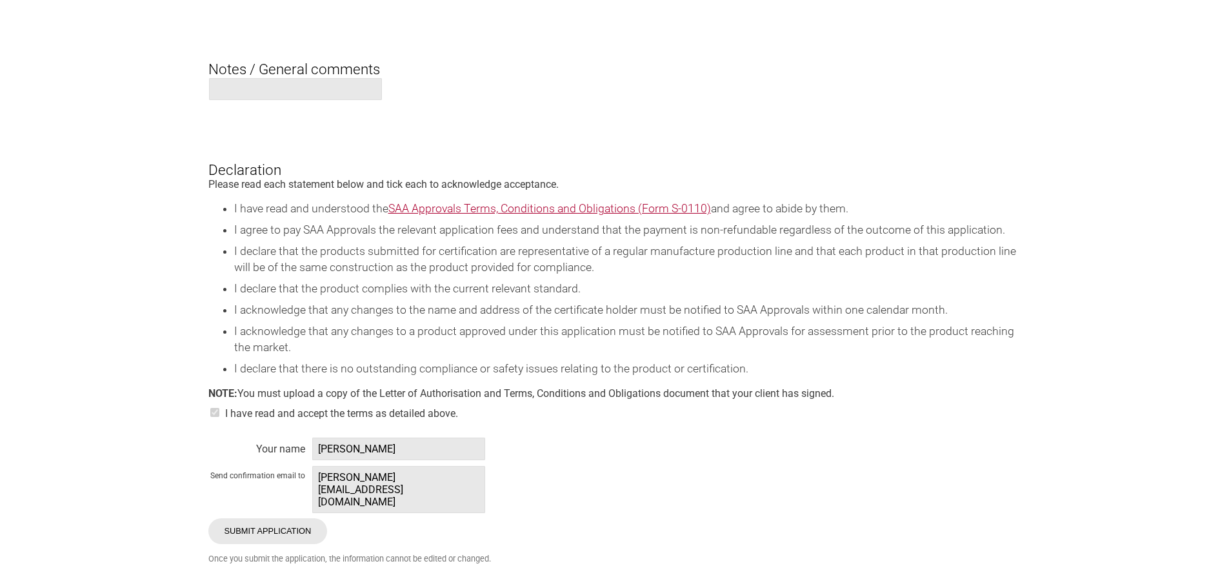
click at [483, 355] on li "I acknowledge that any changes to a product approved under this application mus…" at bounding box center [627, 339] width 787 height 32
click at [358, 259] on li "I declare that the products submitted for certification are representative of a…" at bounding box center [627, 259] width 787 height 32
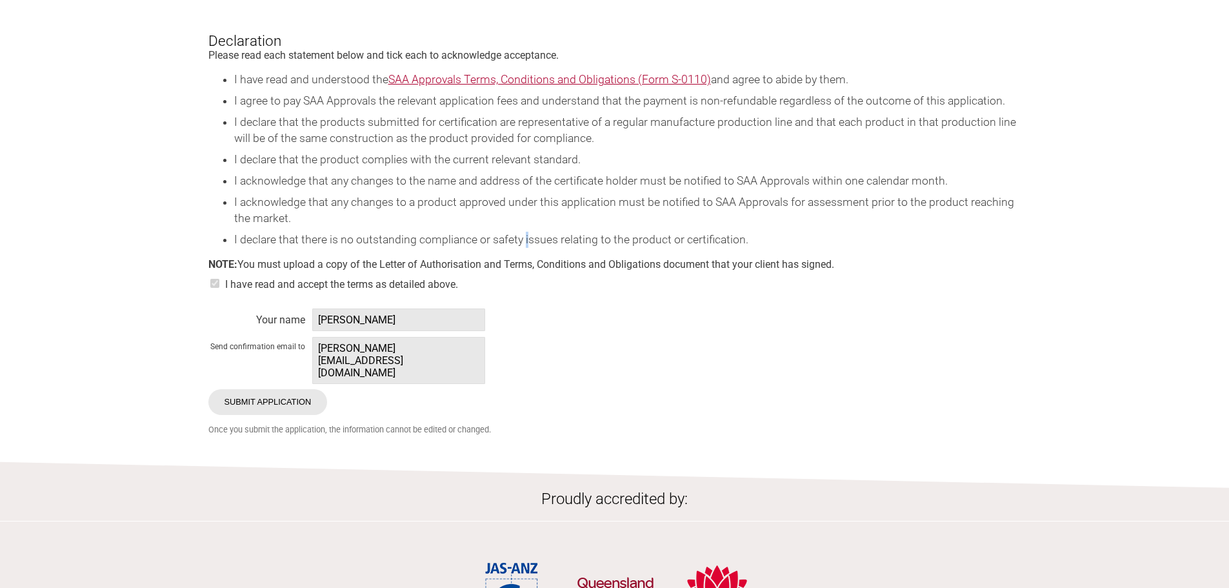
click at [526, 242] on li "I declare that there is no outstanding compliance or safety issues relating to …" at bounding box center [627, 240] width 787 height 16
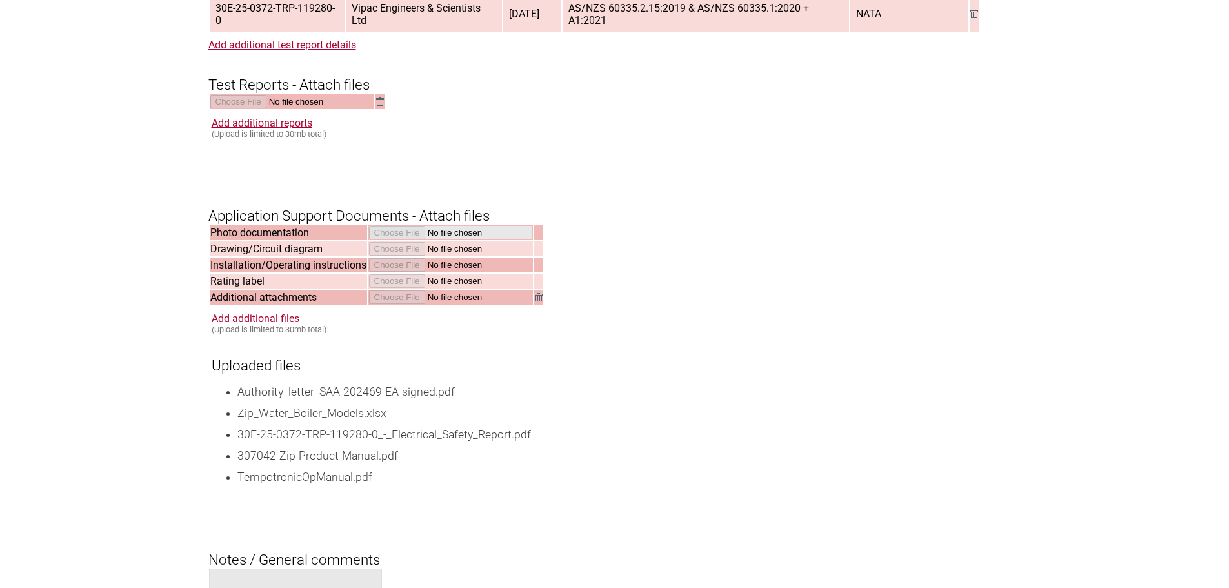
scroll to position [1805, 0]
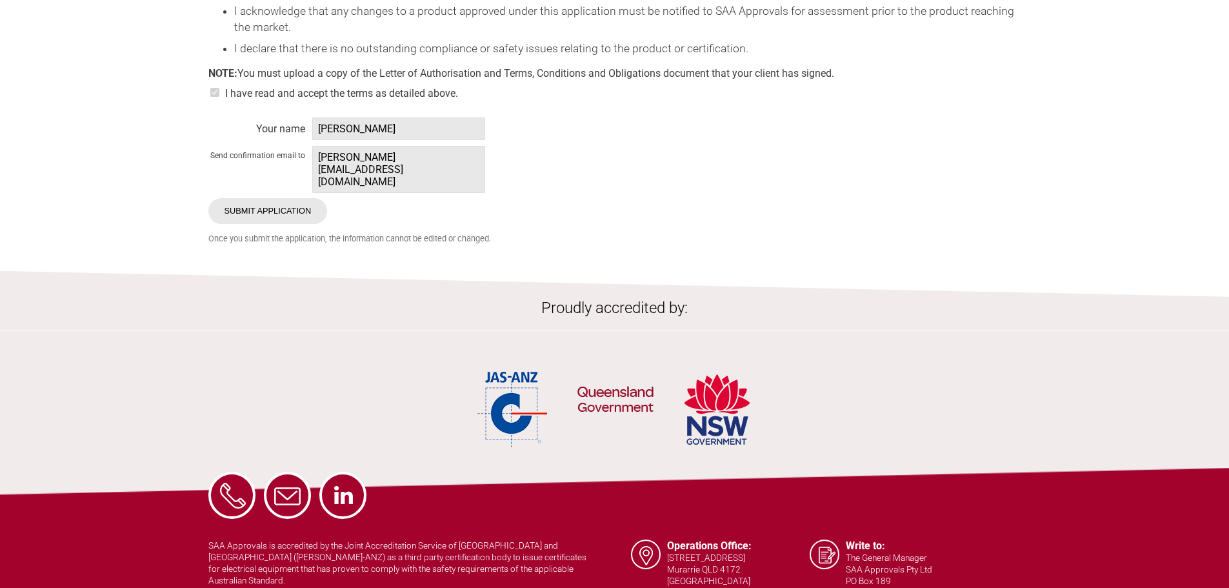
scroll to position [2450, 0]
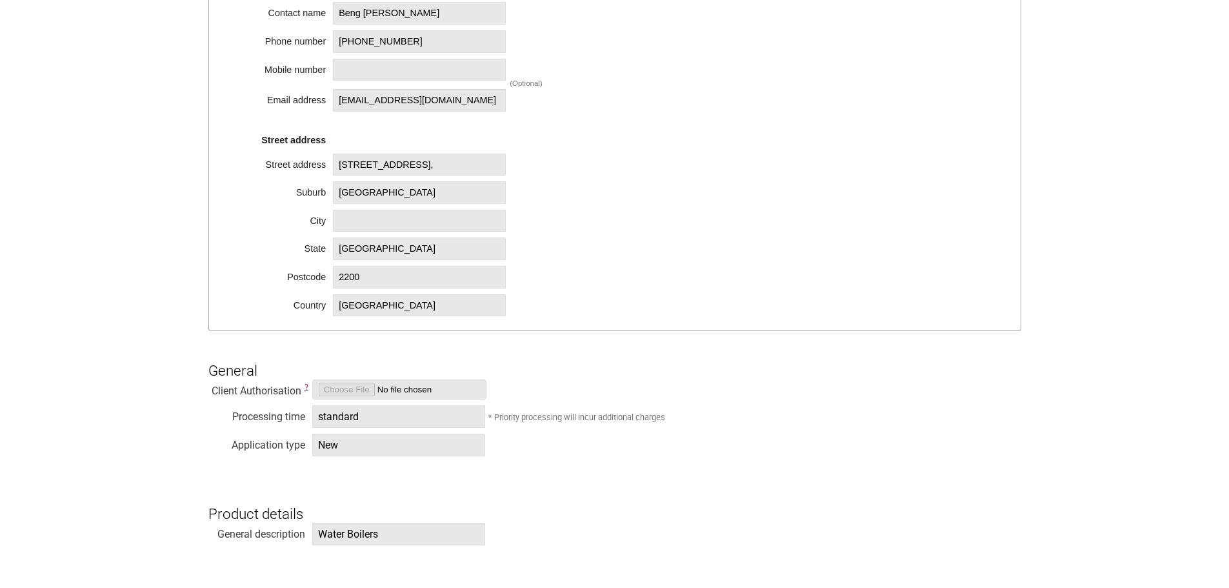
scroll to position [903, 0]
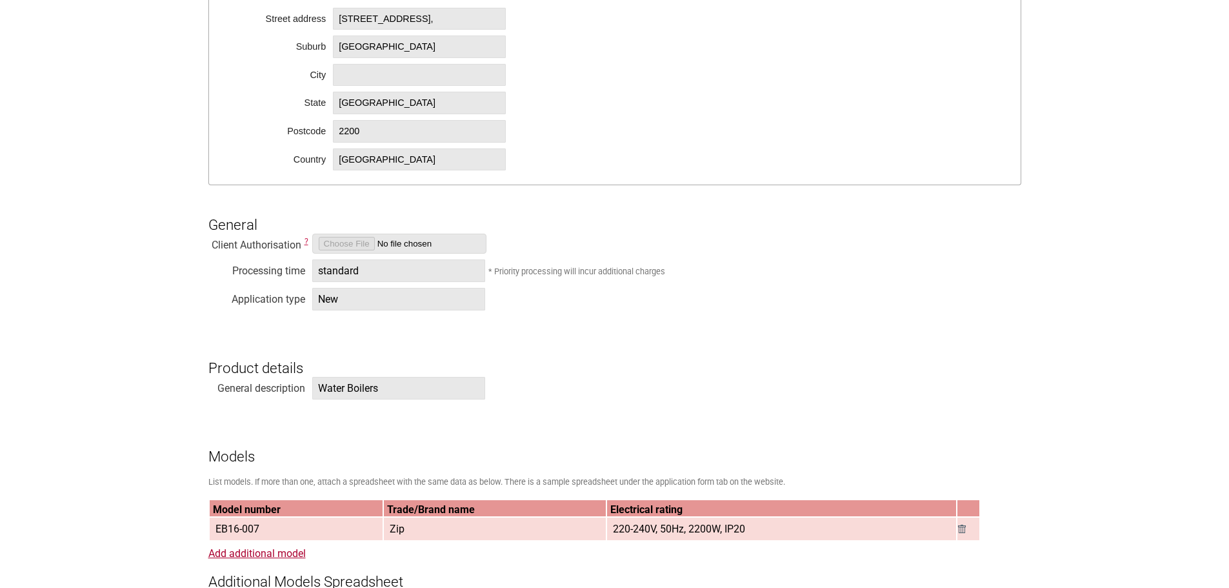
click at [355, 306] on span "New" at bounding box center [398, 299] width 173 height 23
click at [352, 304] on span "New" at bounding box center [398, 299] width 173 height 23
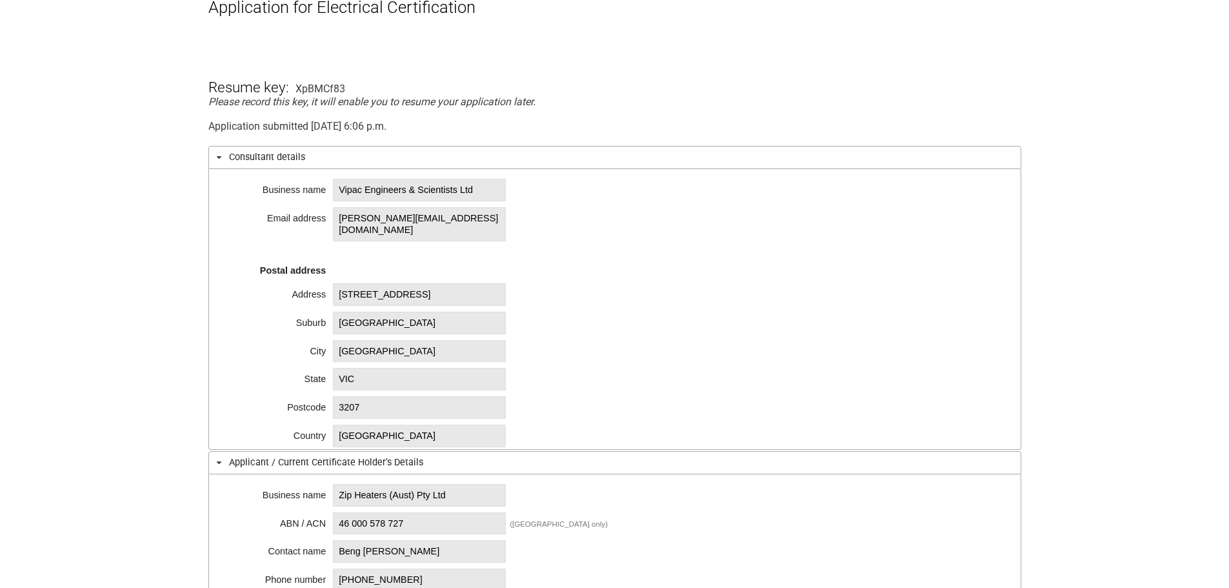
scroll to position [0, 0]
